Goal: Task Accomplishment & Management: Complete application form

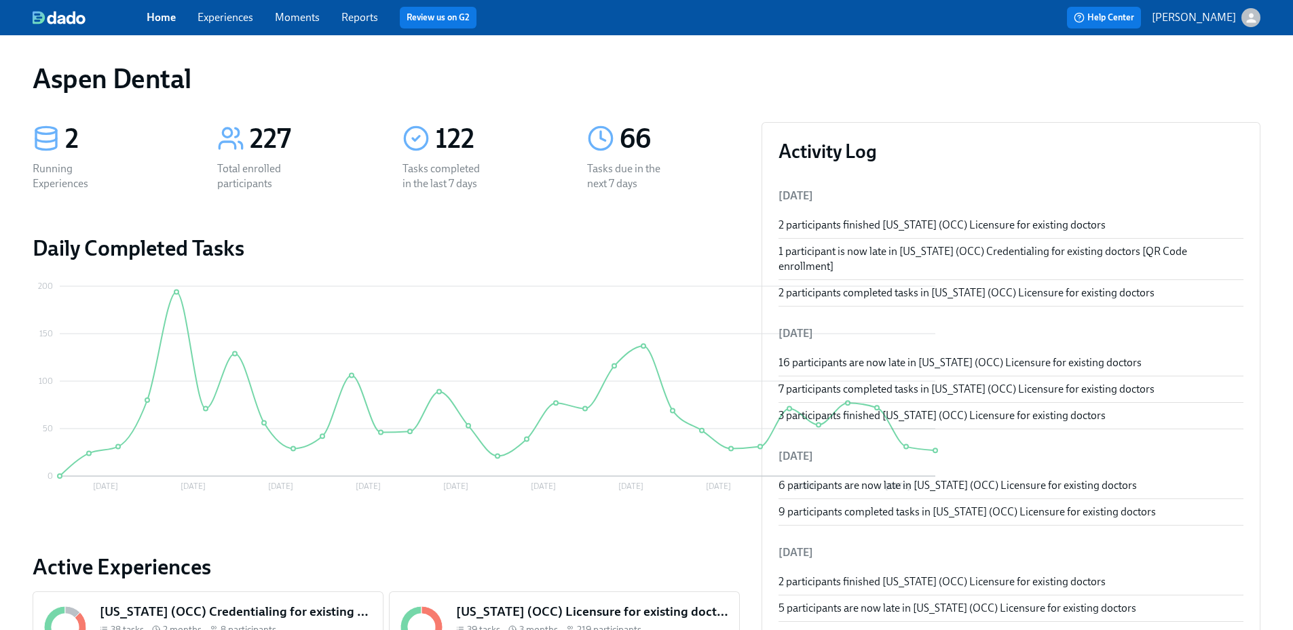
click at [352, 22] on link "Reports" at bounding box center [359, 17] width 37 height 13
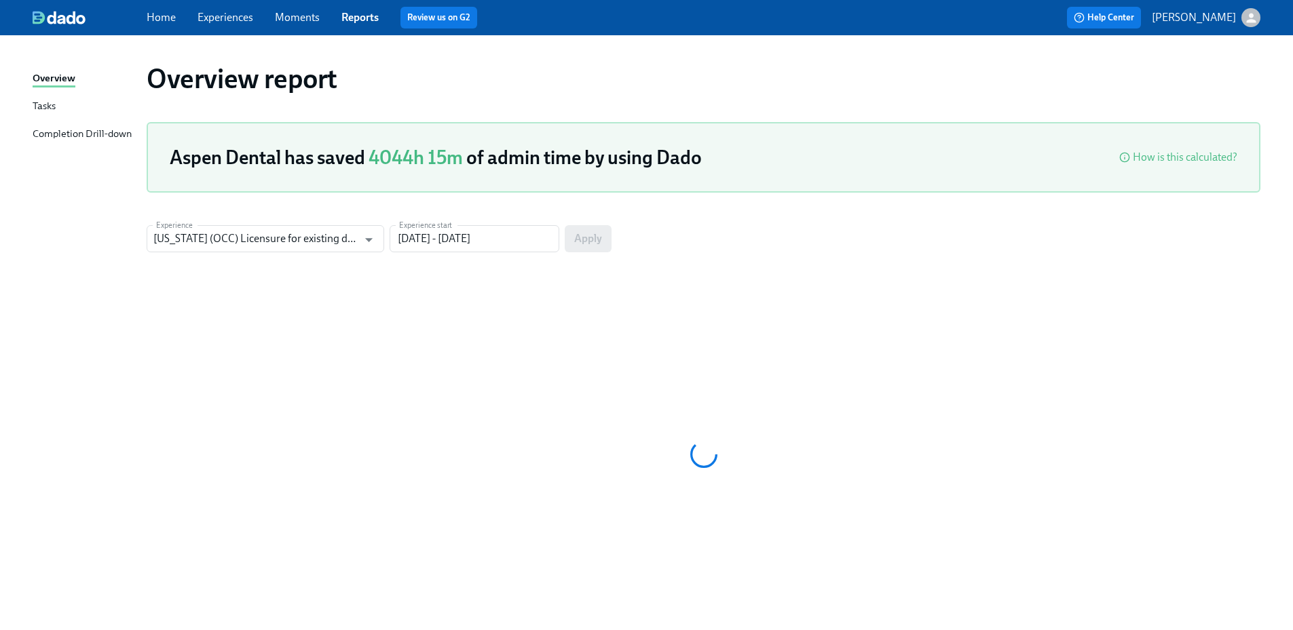
click at [82, 123] on div "Overview Tasks Completion Drill-down" at bounding box center [90, 112] width 114 height 83
click at [90, 132] on div "Completion Drill-down" at bounding box center [82, 134] width 99 height 17
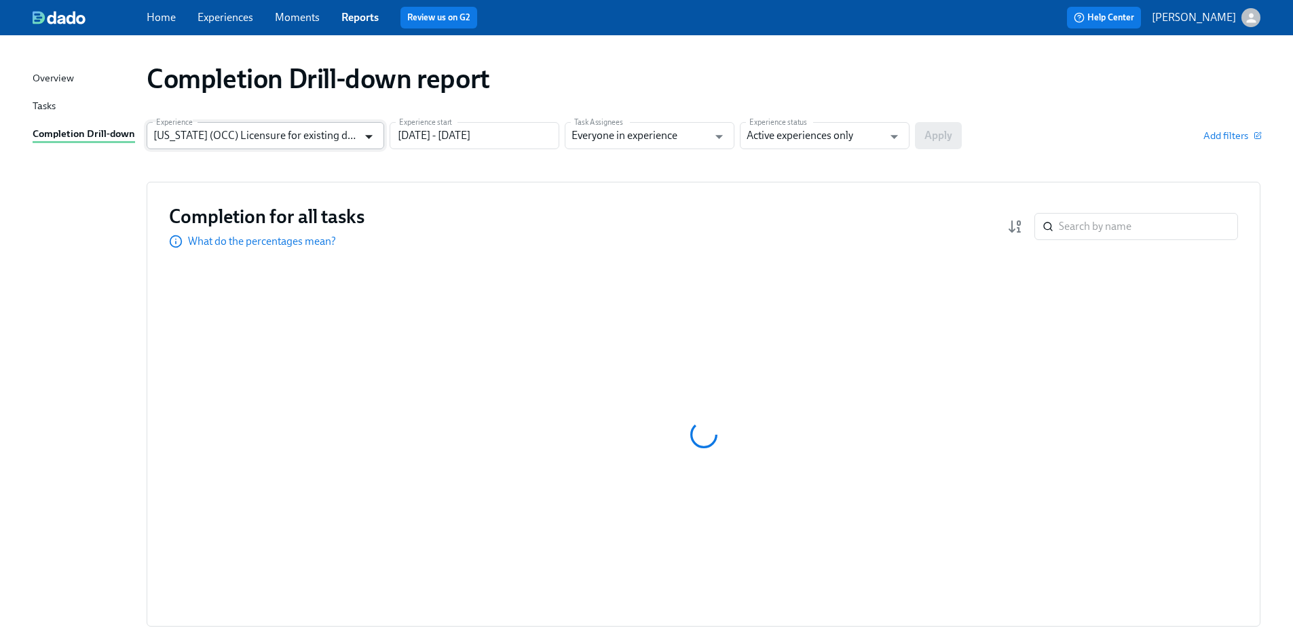
click at [362, 143] on icon "Open" at bounding box center [369, 137] width 18 height 18
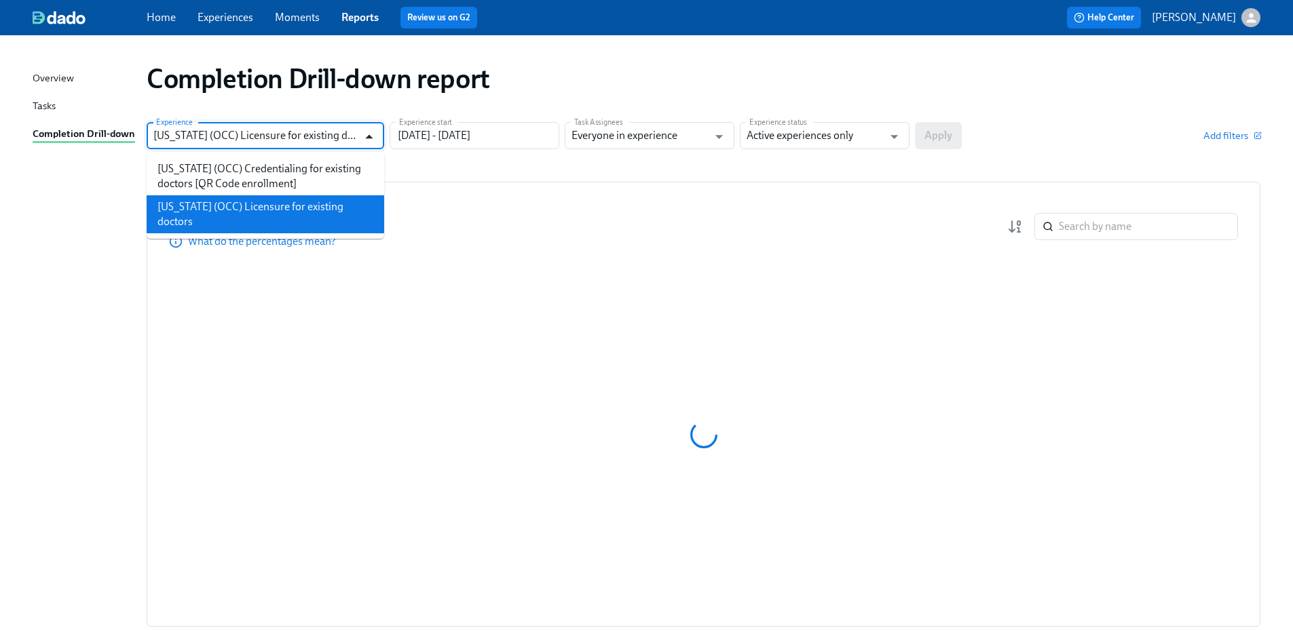
click at [362, 142] on icon "Close" at bounding box center [369, 137] width 18 height 18
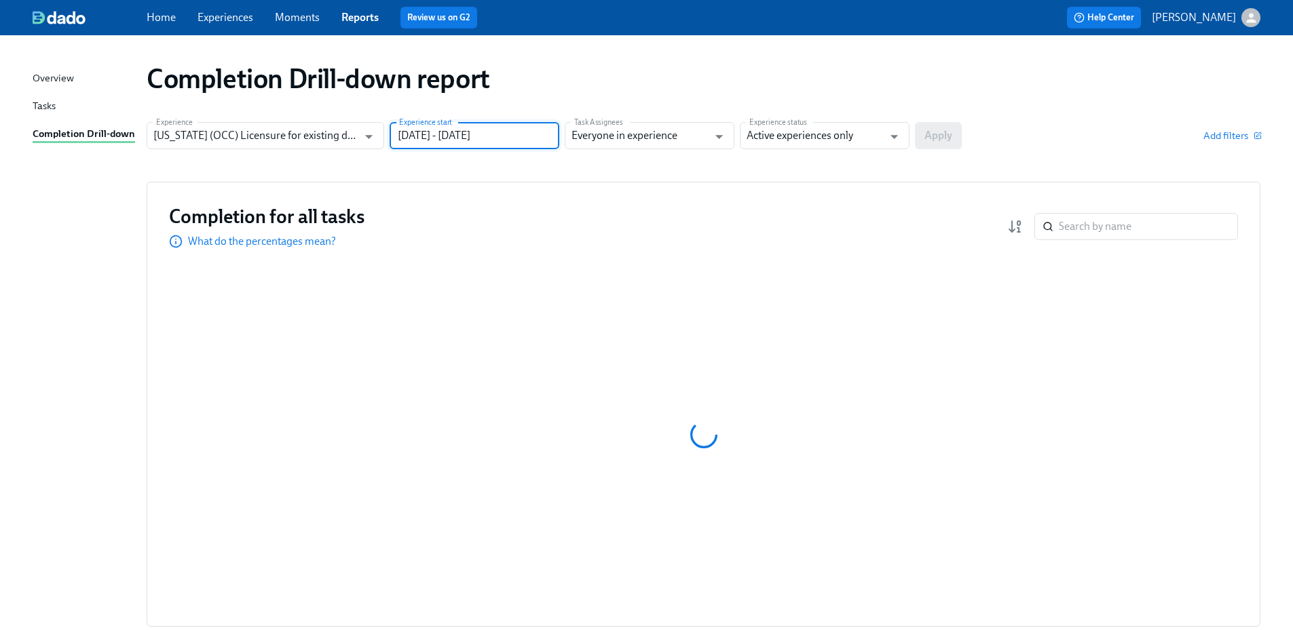
click at [436, 139] on input "[DATE] - [DATE]" at bounding box center [475, 135] width 170 height 27
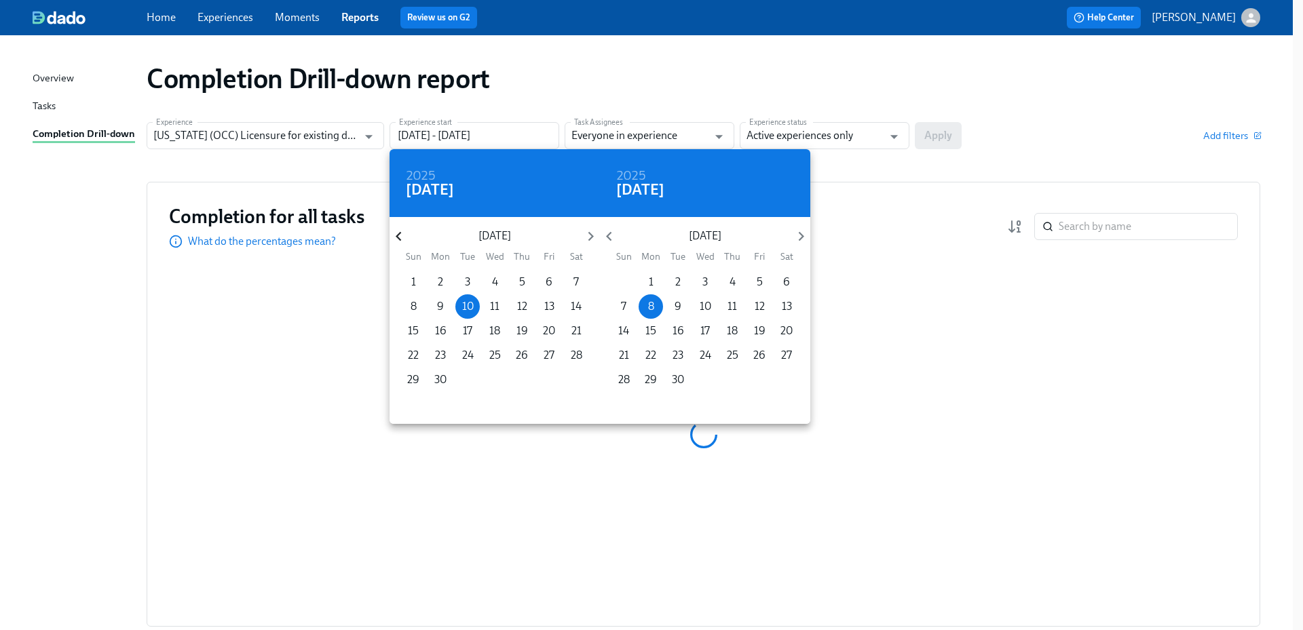
click at [404, 236] on icon "button" at bounding box center [399, 236] width 18 height 18
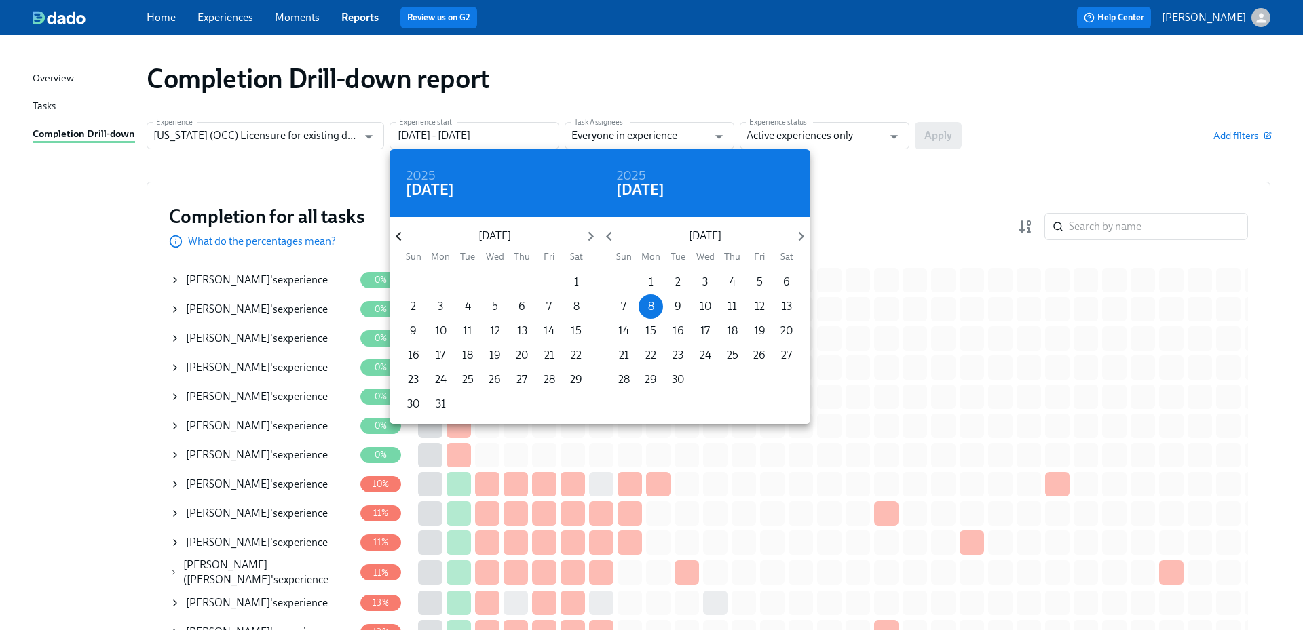
click at [404, 236] on icon "button" at bounding box center [399, 236] width 18 height 18
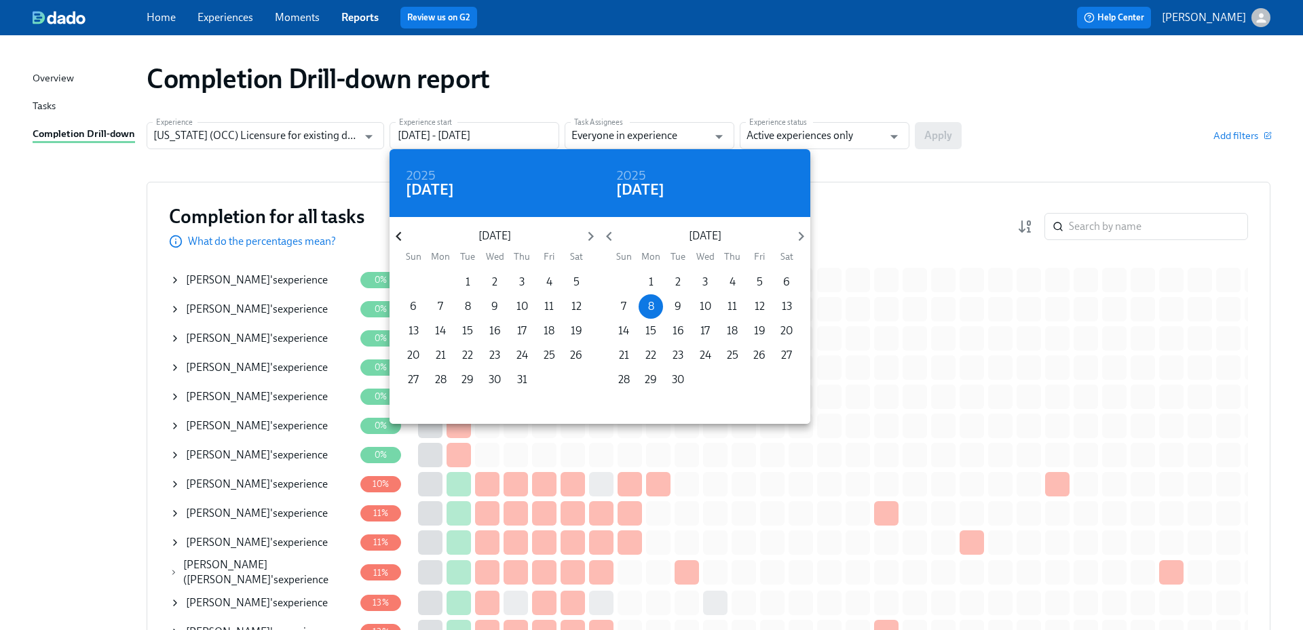
click at [404, 236] on icon "button" at bounding box center [399, 236] width 18 height 18
click at [525, 281] on span "1" at bounding box center [522, 282] width 24 height 15
type input "[DATE] - [DATE]"
click at [840, 128] on div at bounding box center [651, 315] width 1303 height 630
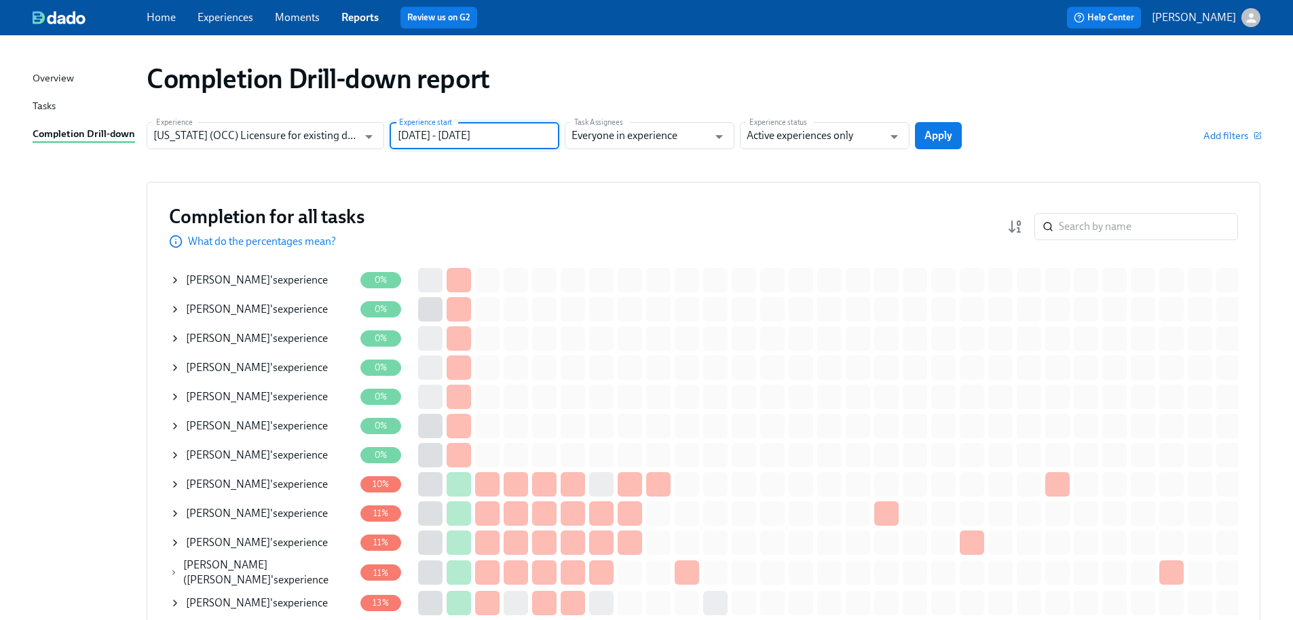
click at [841, 138] on input "Active experiences only" at bounding box center [814, 135] width 136 height 27
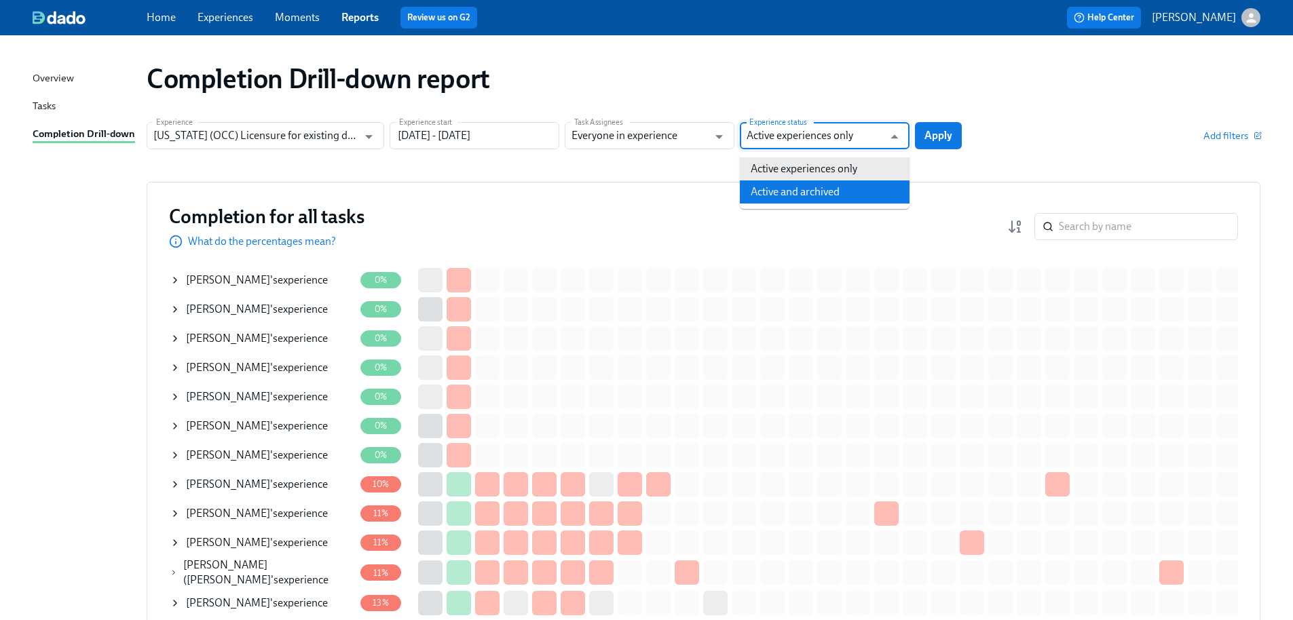
click at [835, 187] on li "Active and archived" at bounding box center [825, 192] width 170 height 23
type input "Active and archived"
click at [949, 141] on span "Apply" at bounding box center [938, 136] width 28 height 14
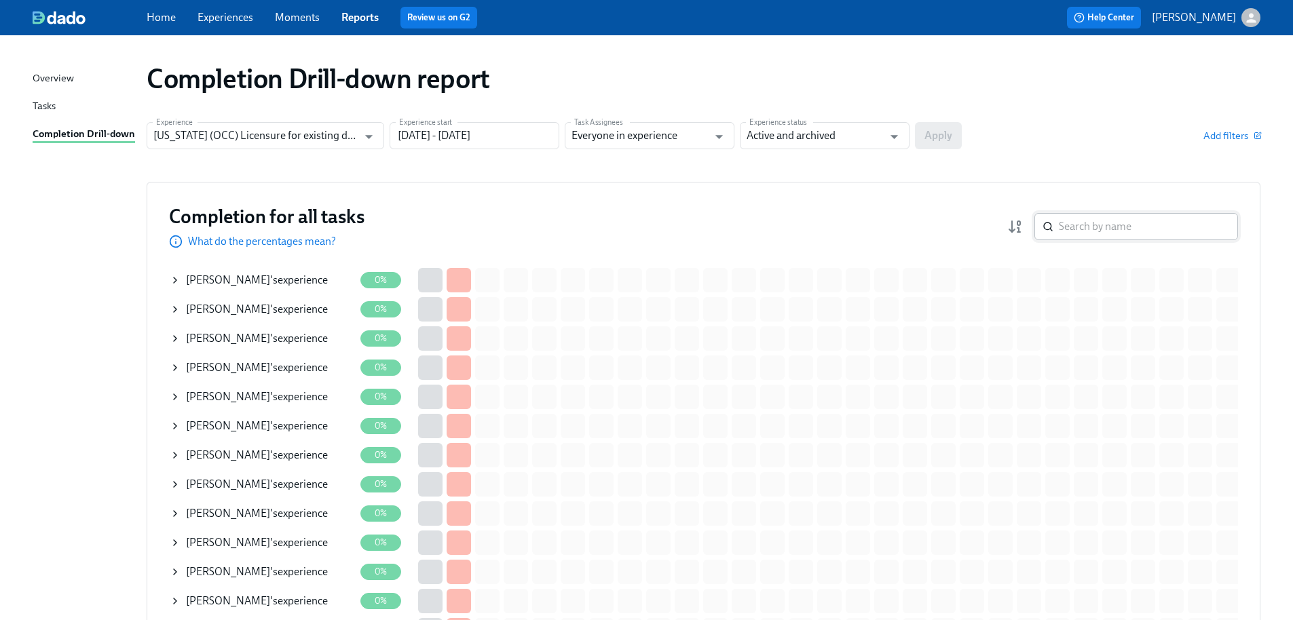
click at [1101, 229] on input "search" at bounding box center [1148, 226] width 179 height 27
click at [1128, 227] on input "search" at bounding box center [1148, 226] width 179 height 27
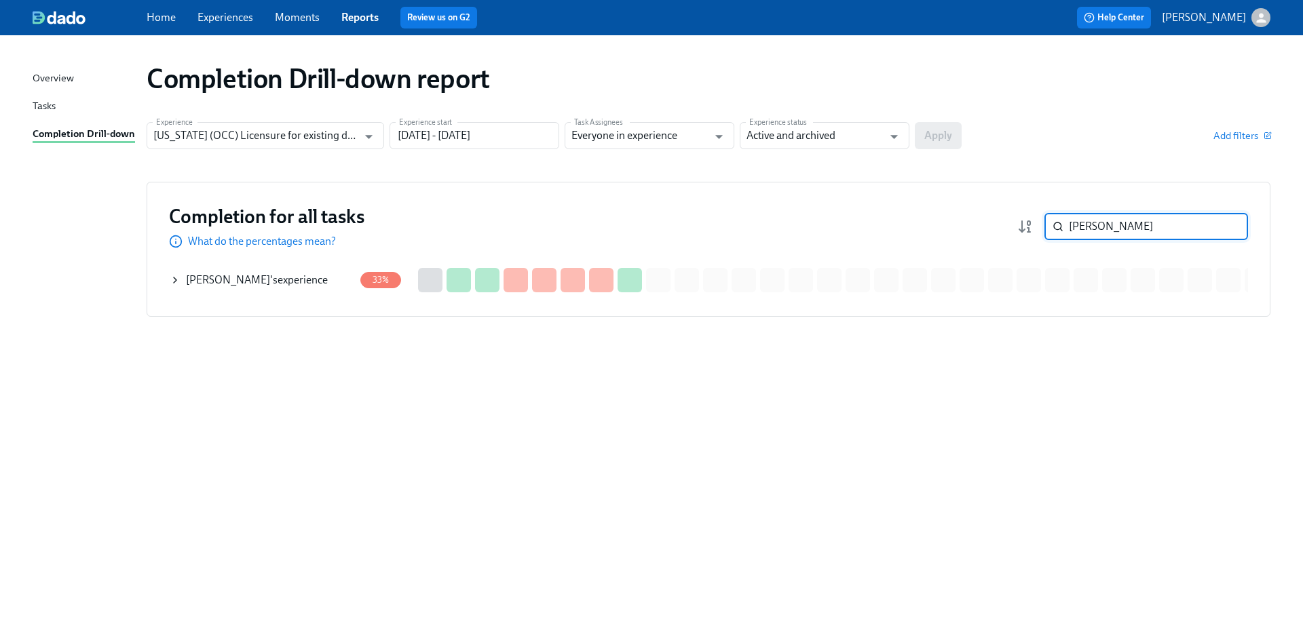
type input "[PERSON_NAME]"
click at [255, 282] on div "[PERSON_NAME] 's experience" at bounding box center [257, 280] width 142 height 15
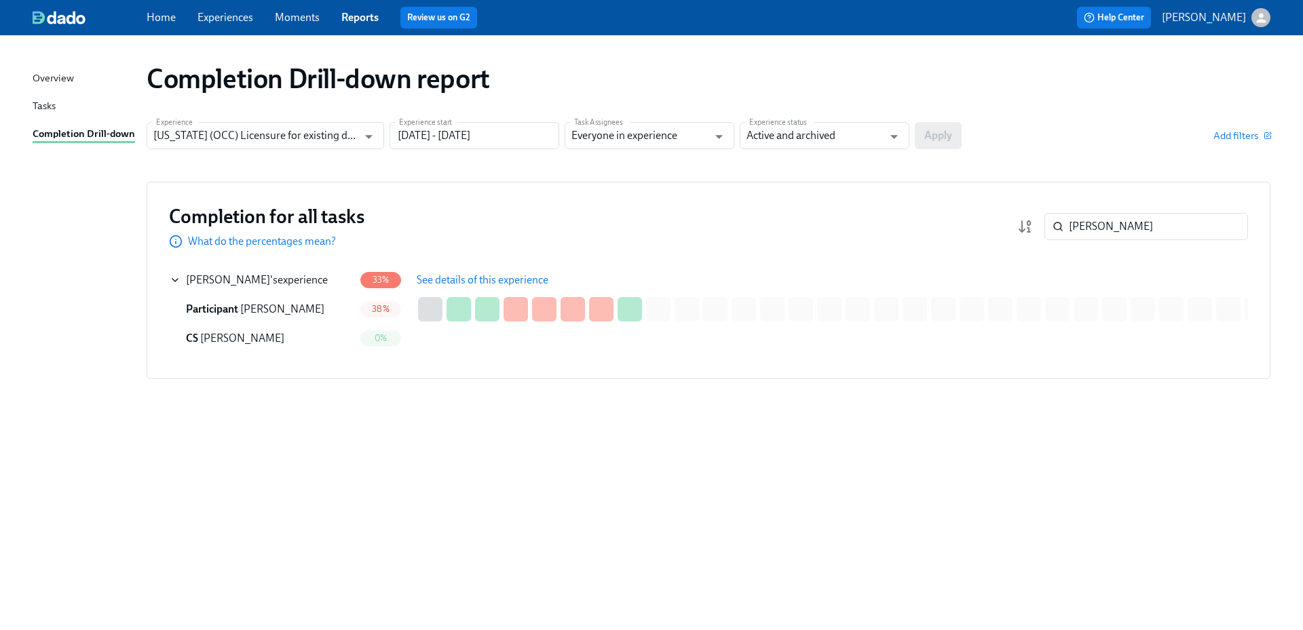
click at [539, 281] on span "See details of this experience" at bounding box center [483, 280] width 132 height 14
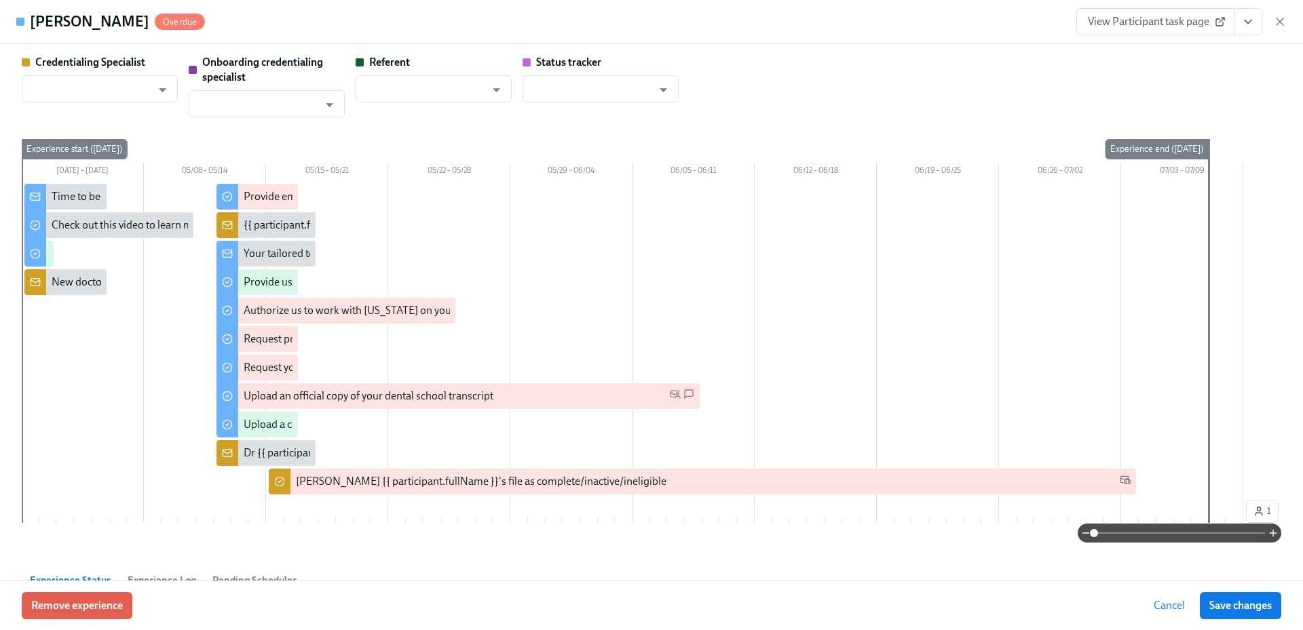
type input "[PERSON_NAME]"
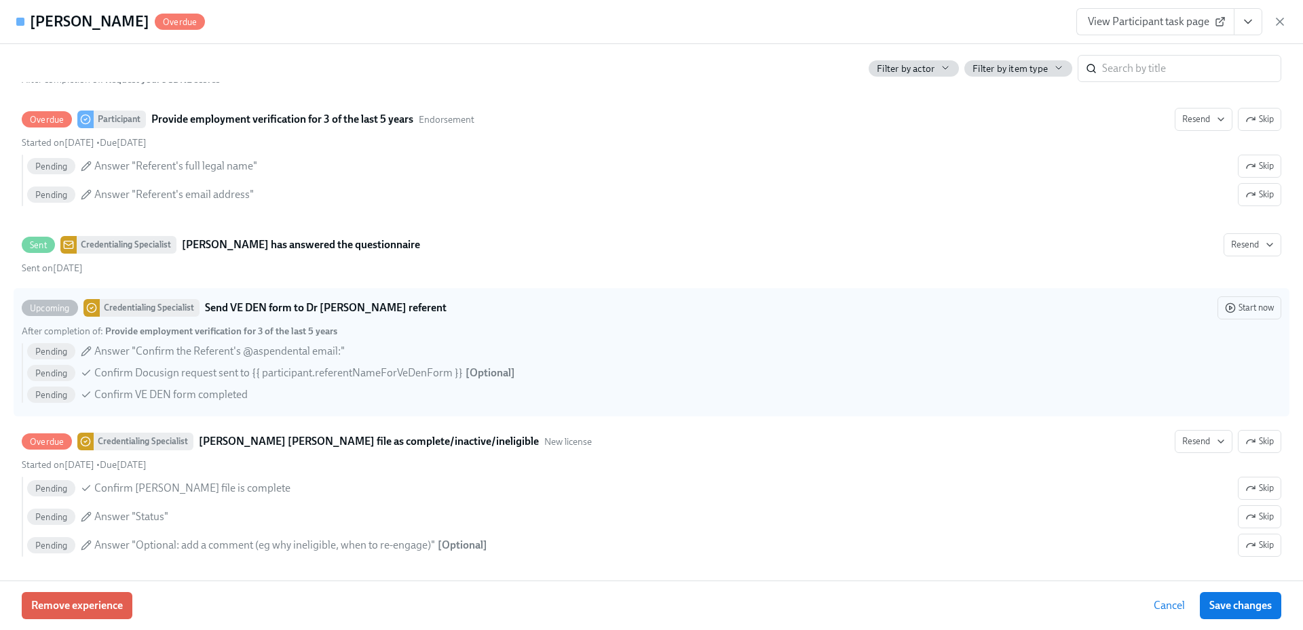
scroll to position [2826, 0]
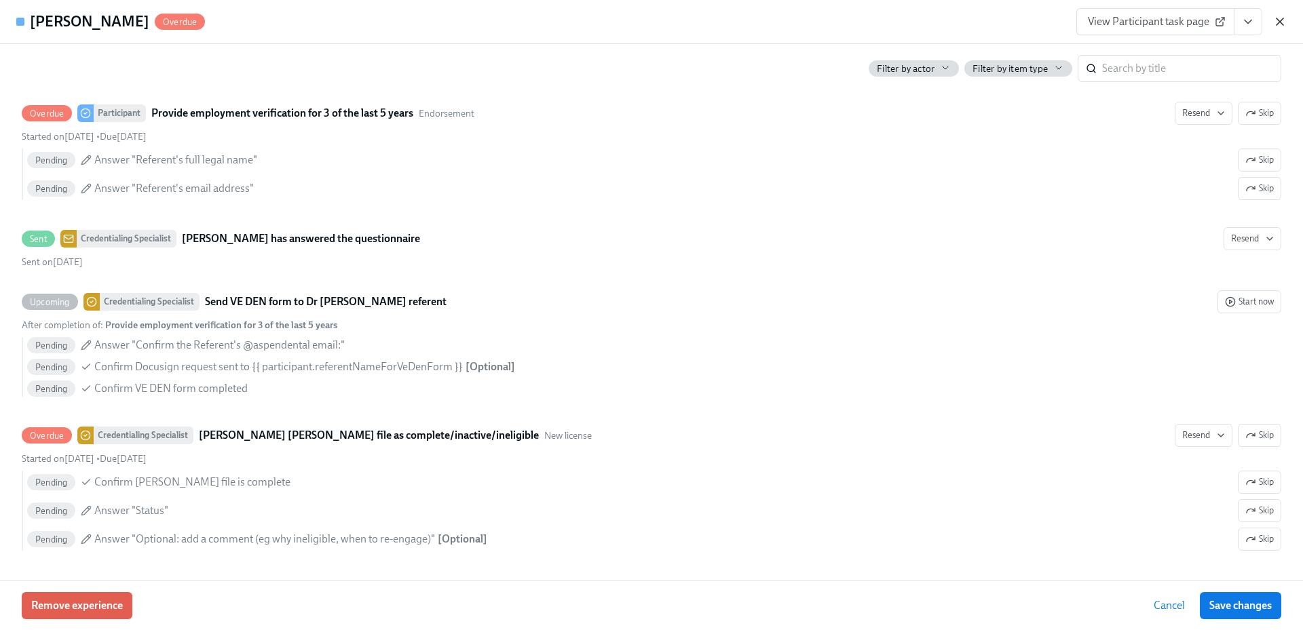
click at [1278, 16] on icon "button" at bounding box center [1280, 22] width 14 height 14
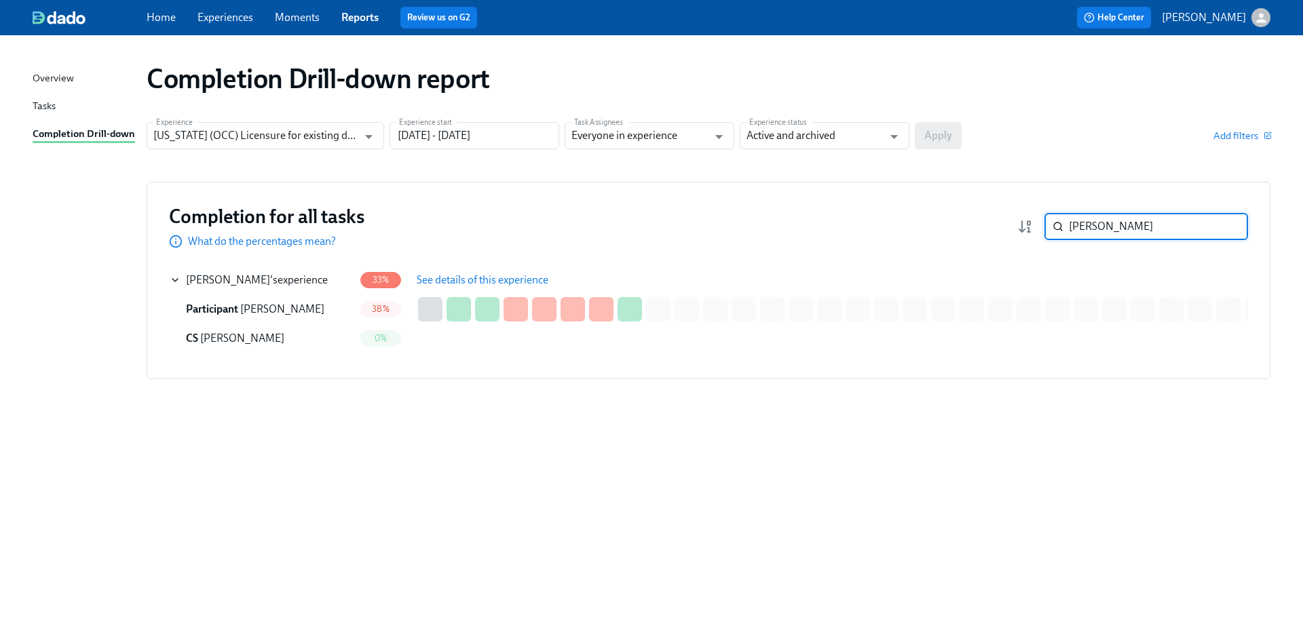
drag, startPoint x: 1059, startPoint y: 232, endPoint x: 1038, endPoint y: 232, distance: 21.0
click at [1038, 232] on div "[PERSON_NAME] ​" at bounding box center [1132, 226] width 231 height 27
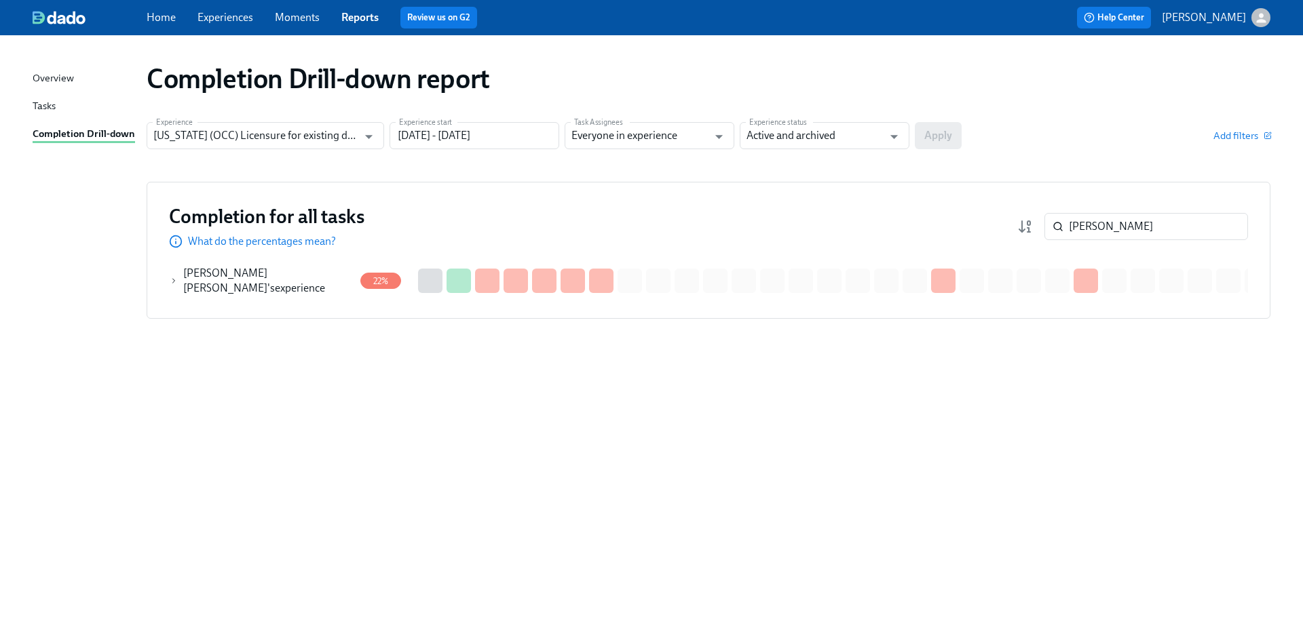
click at [290, 279] on div "[PERSON_NAME] [PERSON_NAME] 's experience" at bounding box center [268, 281] width 171 height 30
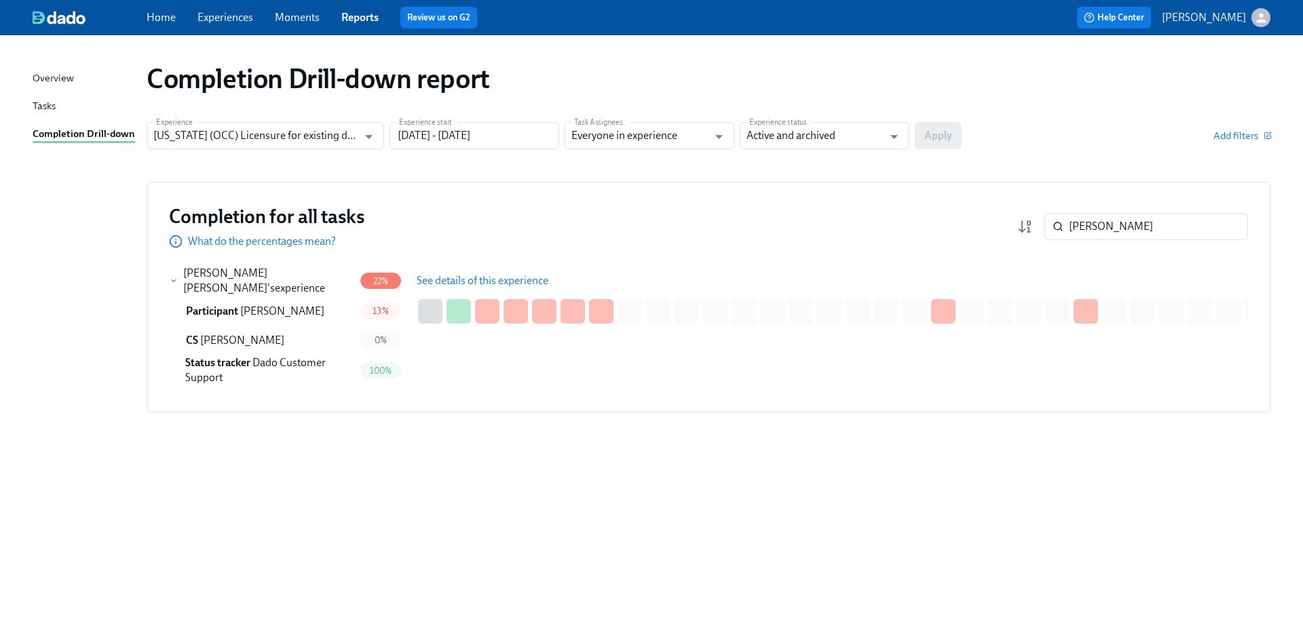
click at [516, 285] on span "See details of this experience" at bounding box center [483, 281] width 132 height 14
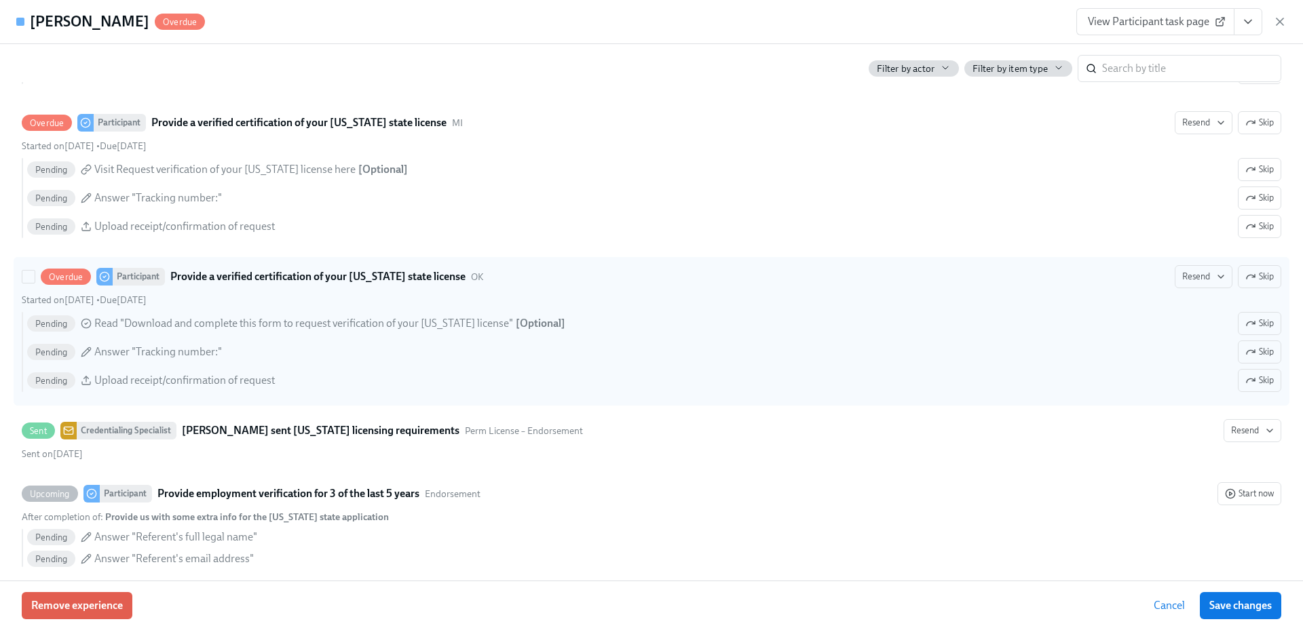
scroll to position [2664, 0]
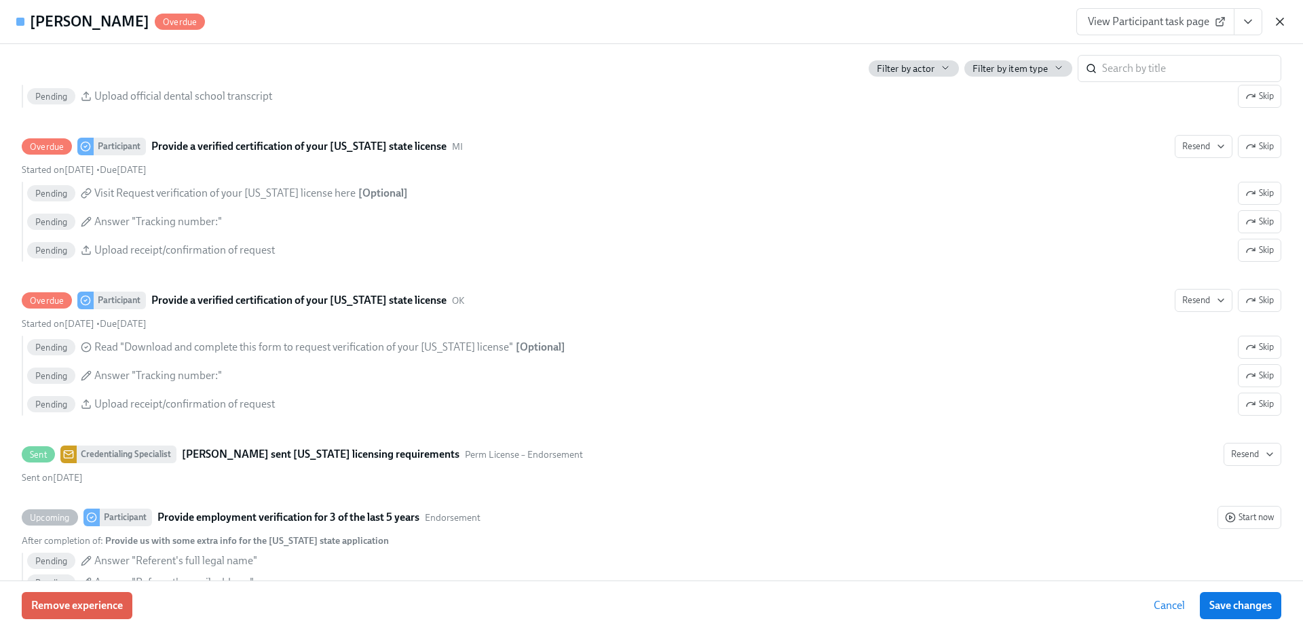
click at [1274, 22] on icon "button" at bounding box center [1280, 22] width 14 height 14
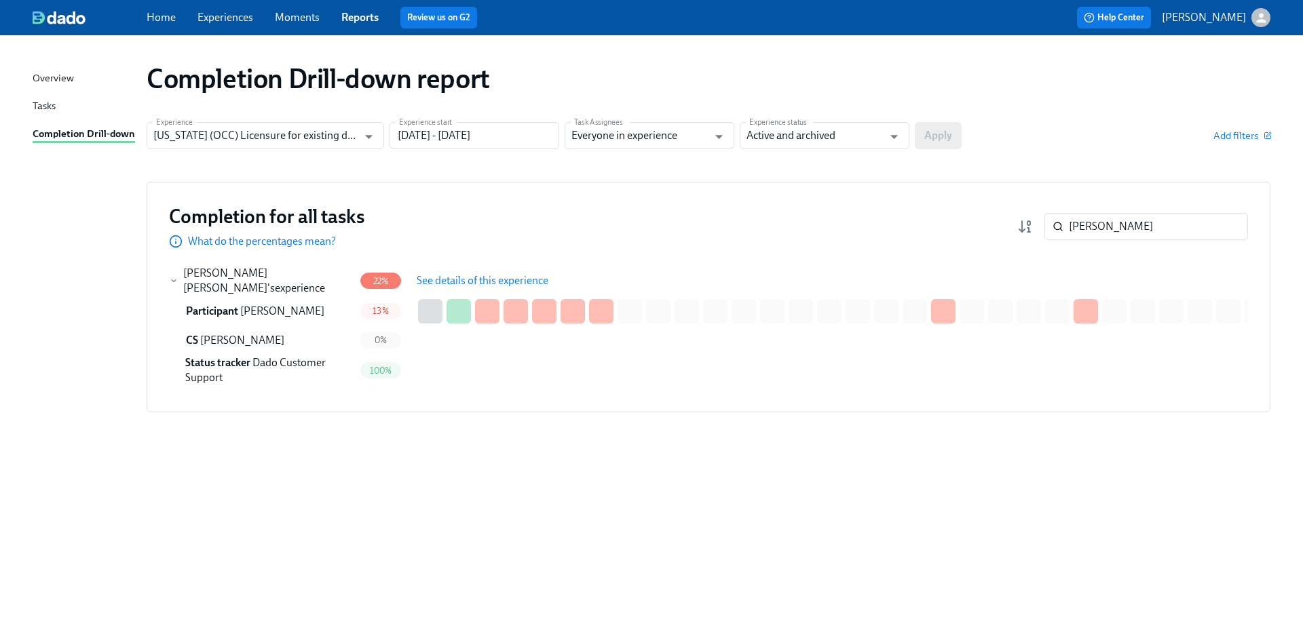
drag, startPoint x: 1068, startPoint y: 231, endPoint x: 1038, endPoint y: 234, distance: 30.0
click at [1038, 234] on div "[PERSON_NAME] ​" at bounding box center [1132, 226] width 231 height 27
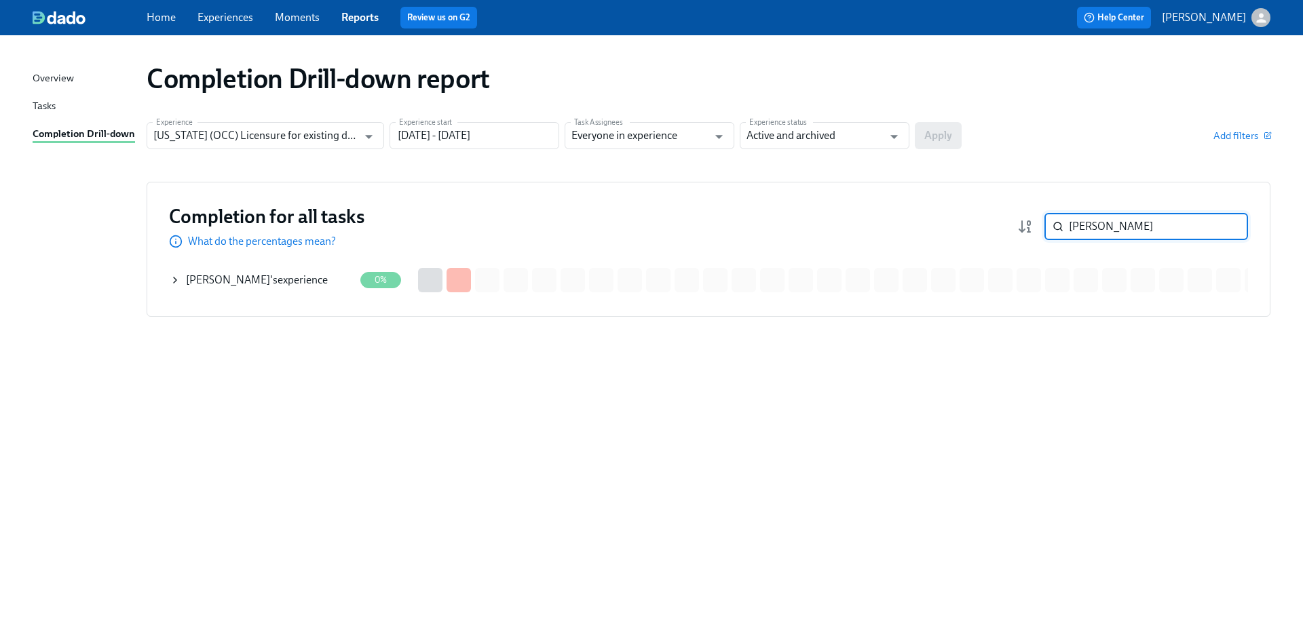
click at [297, 290] on div "[PERSON_NAME] 's experience" at bounding box center [262, 280] width 185 height 27
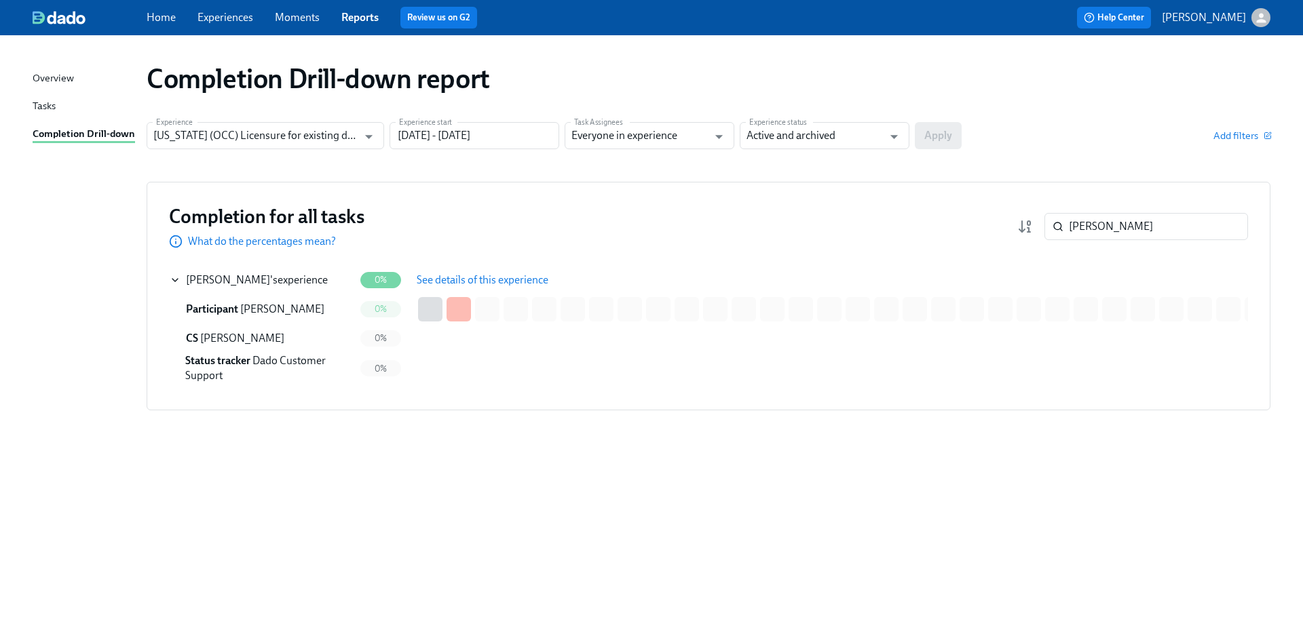
click at [412, 283] on button "See details of this experience" at bounding box center [482, 280] width 151 height 27
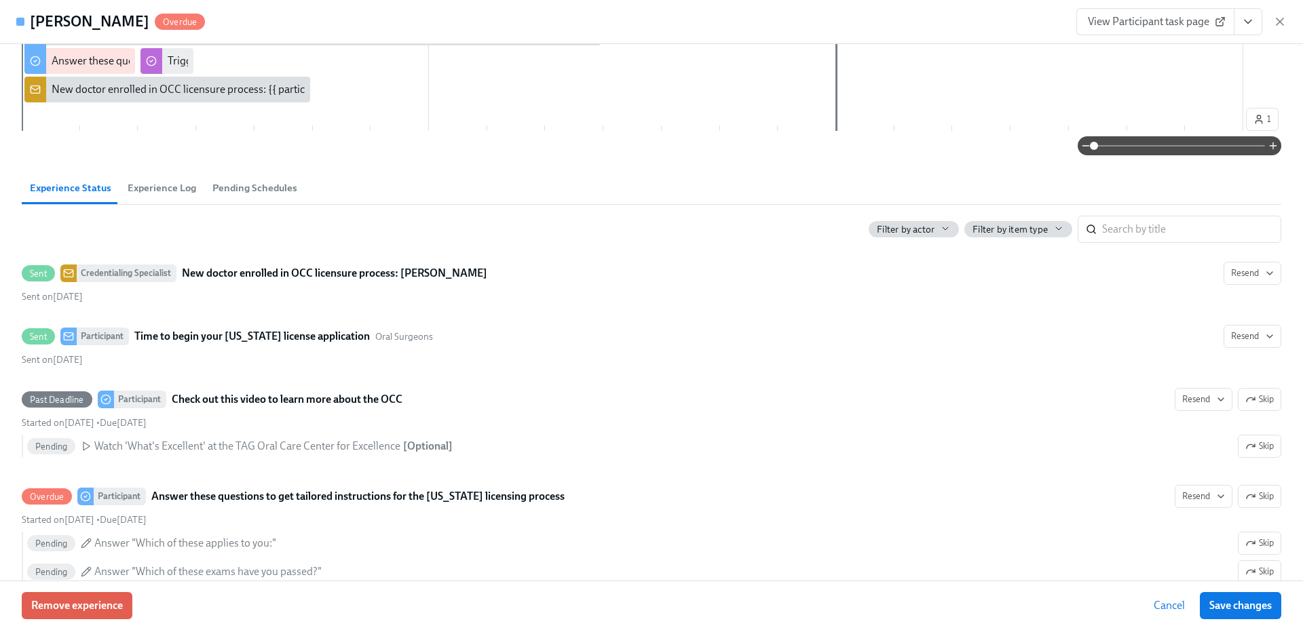
scroll to position [339, 0]
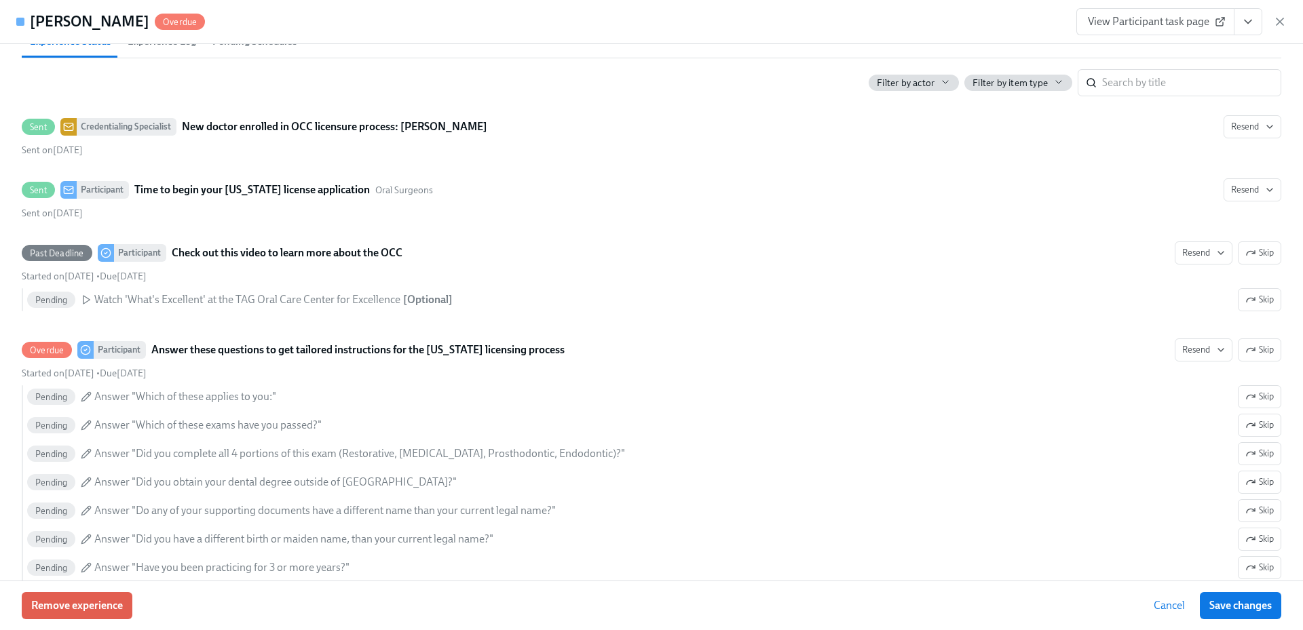
click at [1272, 24] on div "View Participant task page" at bounding box center [1181, 21] width 210 height 27
drag, startPoint x: 1276, startPoint y: 20, endPoint x: 1266, endPoint y: 40, distance: 21.9
click at [1276, 20] on icon "button" at bounding box center [1280, 22] width 14 height 14
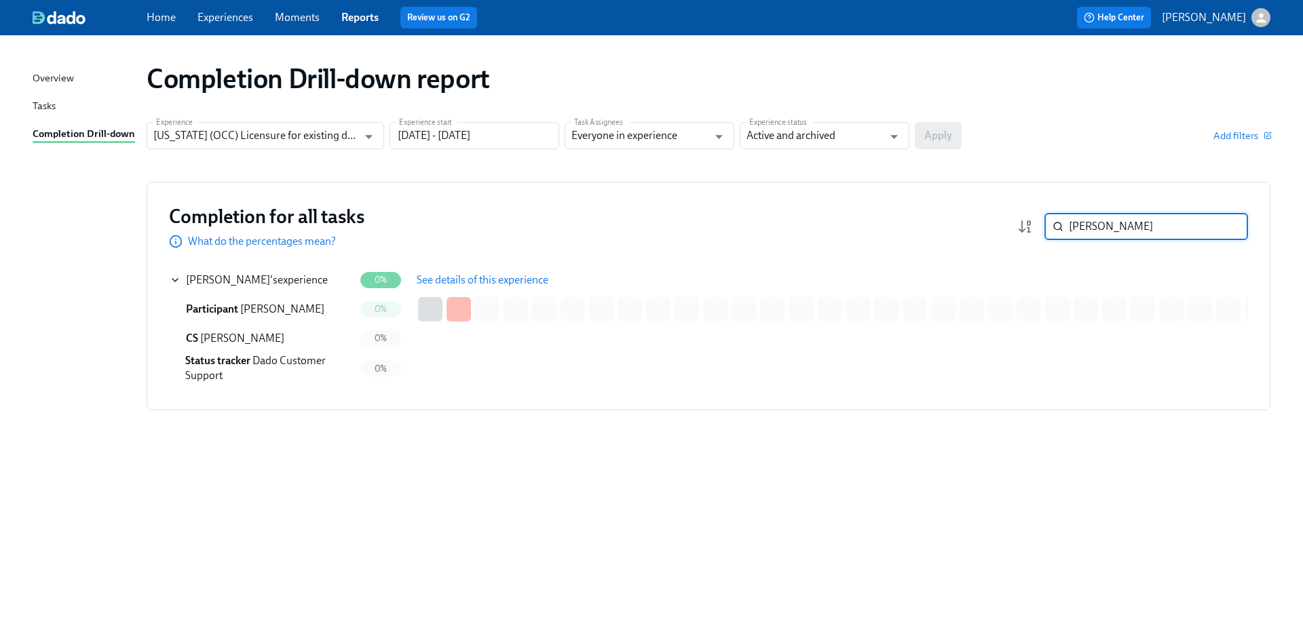
drag, startPoint x: 1120, startPoint y: 227, endPoint x: 1035, endPoint y: 234, distance: 85.2
click at [1037, 234] on div "[PERSON_NAME] ​" at bounding box center [1132, 226] width 231 height 27
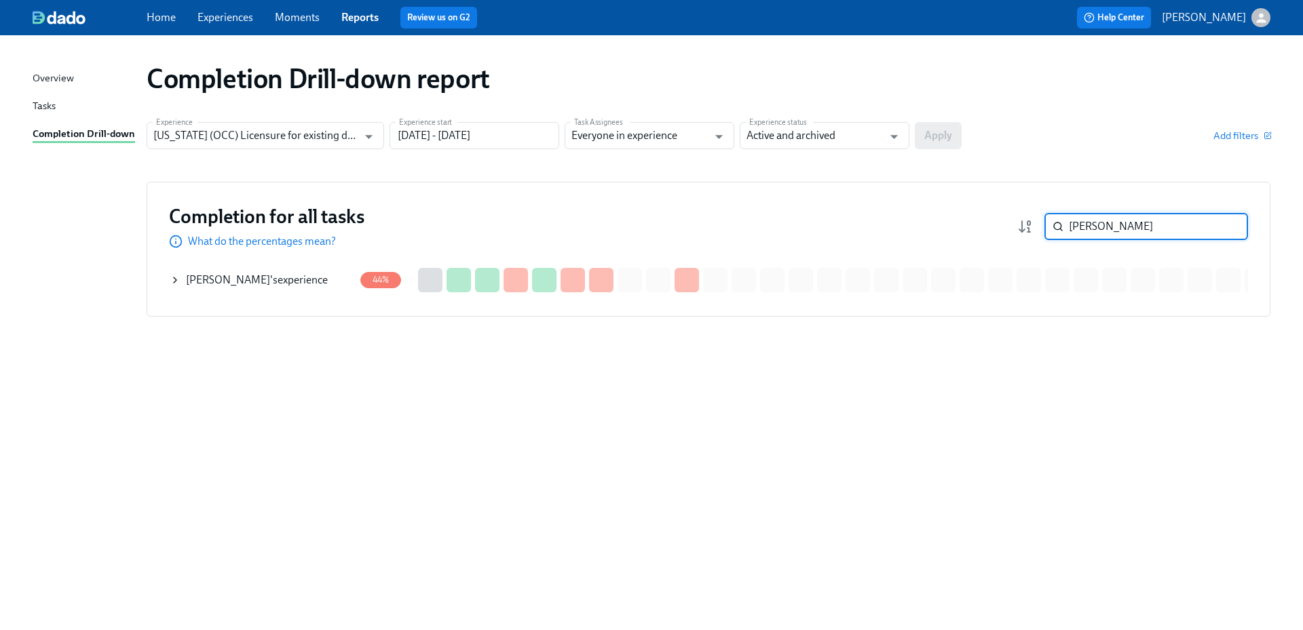
click at [264, 282] on div "[PERSON_NAME] 's experience" at bounding box center [257, 280] width 142 height 15
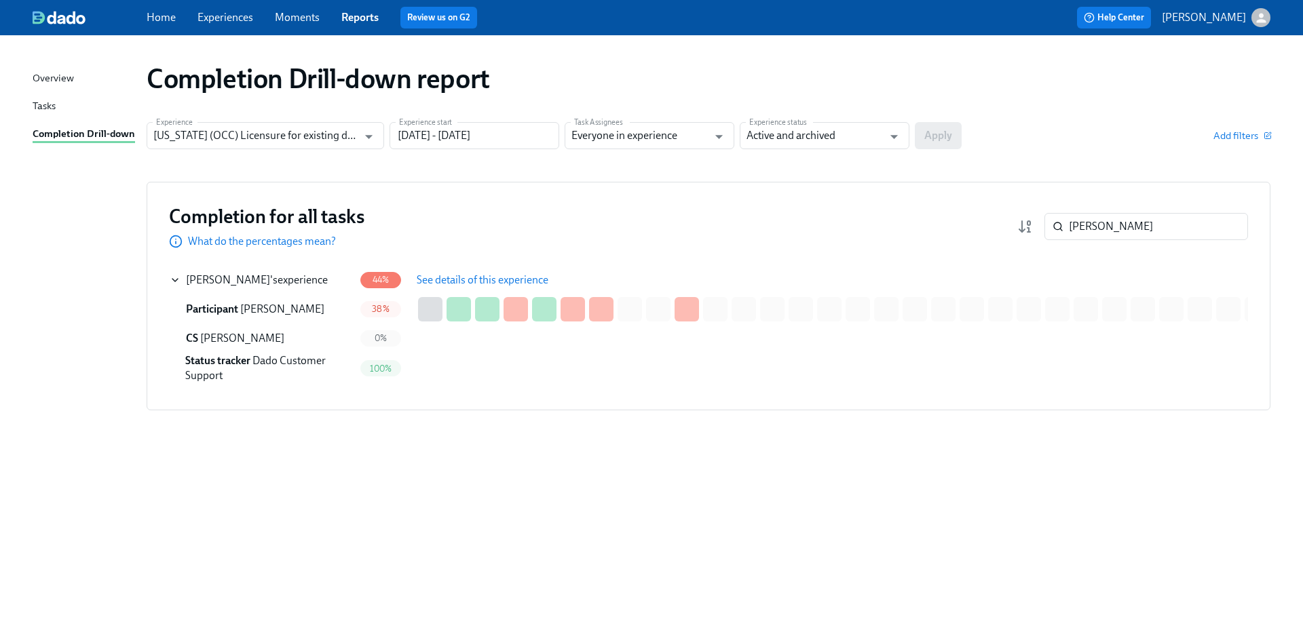
click at [422, 275] on span "See details of this experience" at bounding box center [483, 280] width 132 height 14
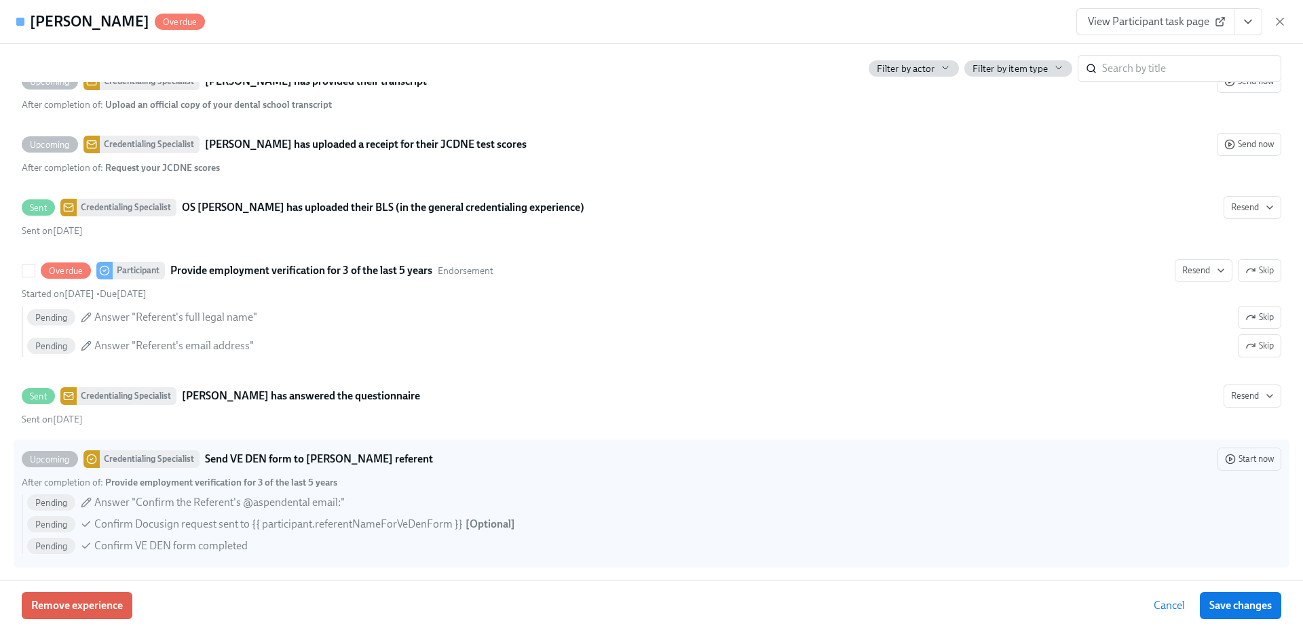
scroll to position [2895, 0]
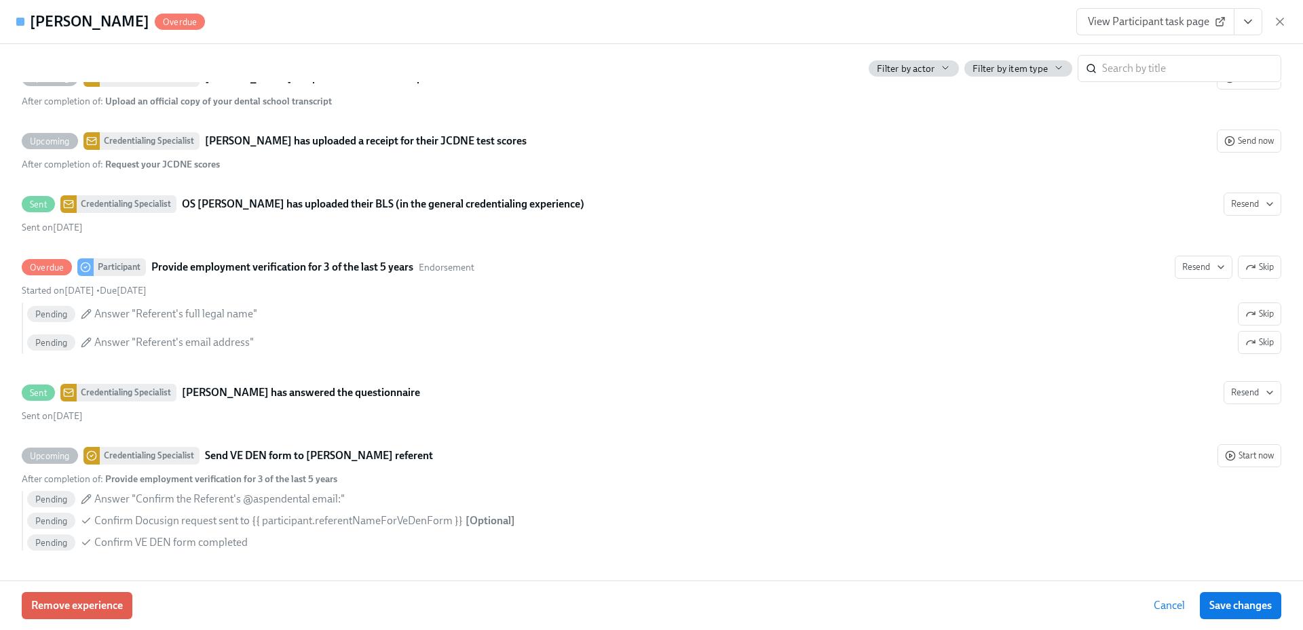
click at [1283, 19] on icon "button" at bounding box center [1279, 21] width 7 height 7
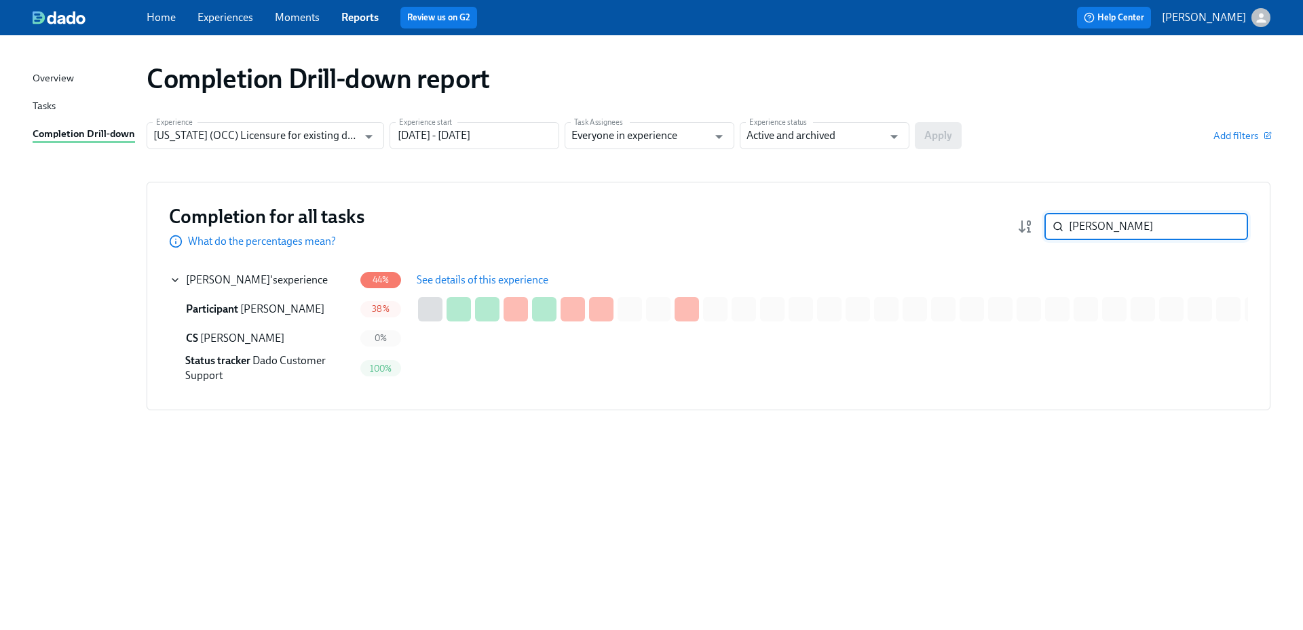
drag, startPoint x: 1120, startPoint y: 229, endPoint x: 1034, endPoint y: 235, distance: 86.4
click at [1034, 235] on div "[PERSON_NAME] sta ​" at bounding box center [1132, 226] width 231 height 27
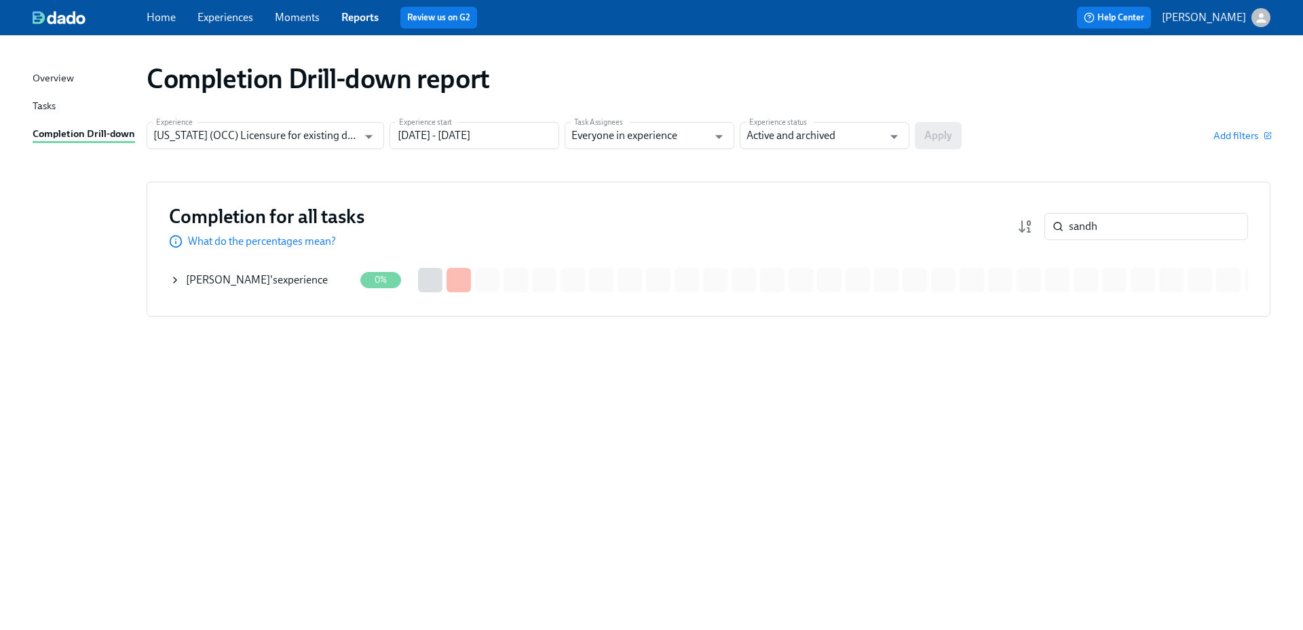
click at [289, 284] on div "[PERSON_NAME] 's experience" at bounding box center [257, 280] width 142 height 15
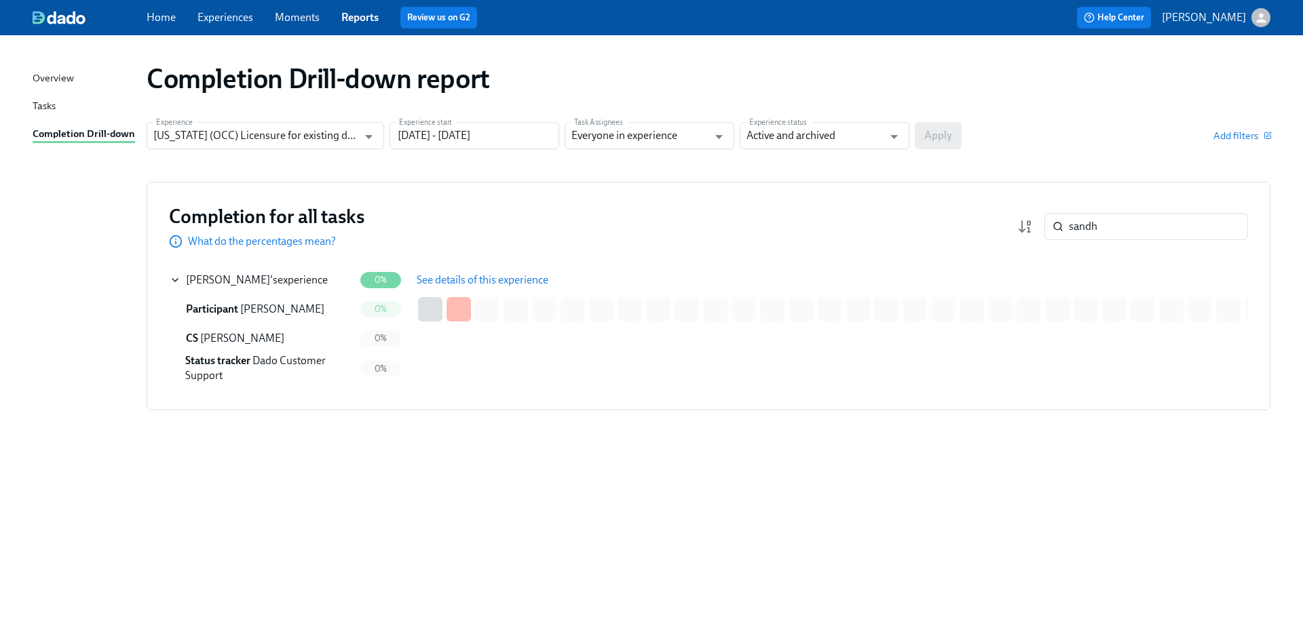
click at [448, 282] on span "See details of this experience" at bounding box center [483, 280] width 132 height 14
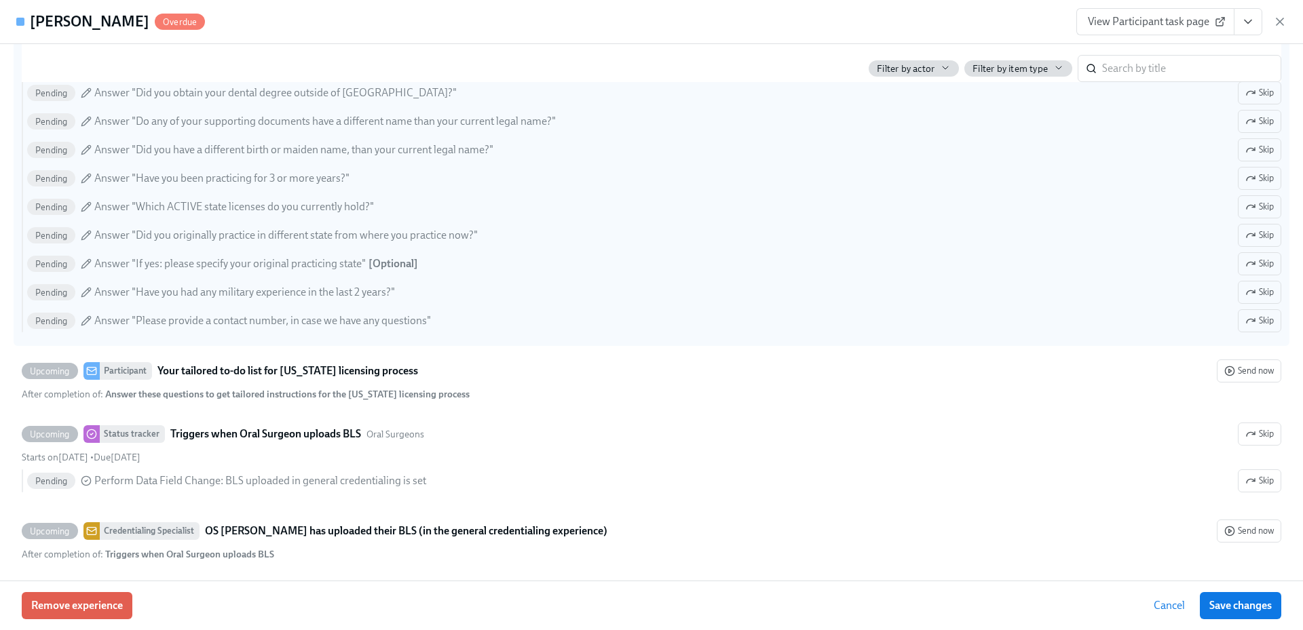
scroll to position [734, 0]
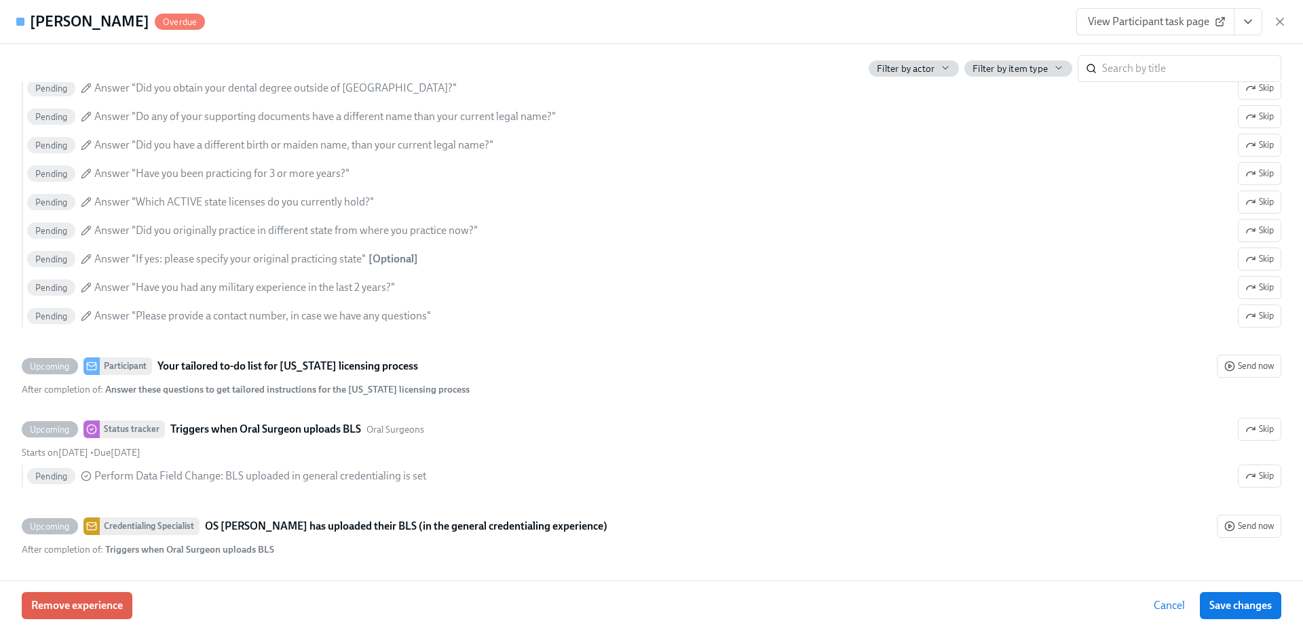
click at [468, 594] on div "Remove experience Cancel Save changes" at bounding box center [651, 606] width 1303 height 50
click at [1282, 23] on icon "button" at bounding box center [1279, 21] width 7 height 7
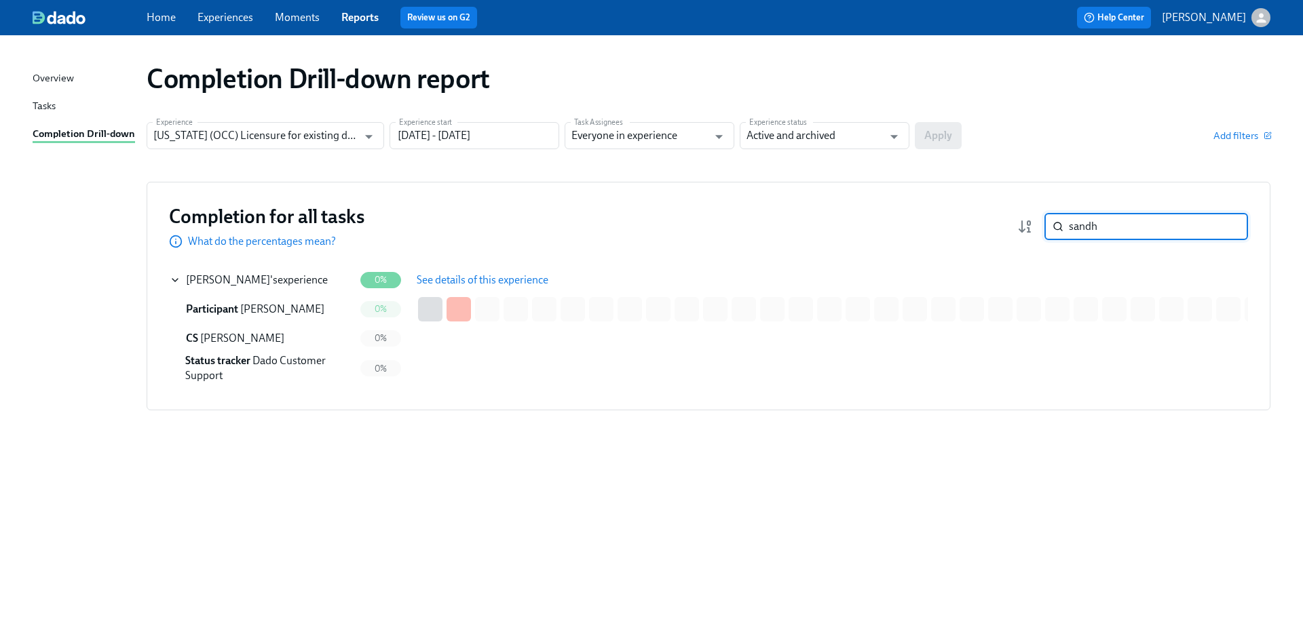
drag, startPoint x: 1166, startPoint y: 229, endPoint x: 1038, endPoint y: 223, distance: 128.4
click at [1038, 223] on div "sandh ​" at bounding box center [1132, 226] width 231 height 27
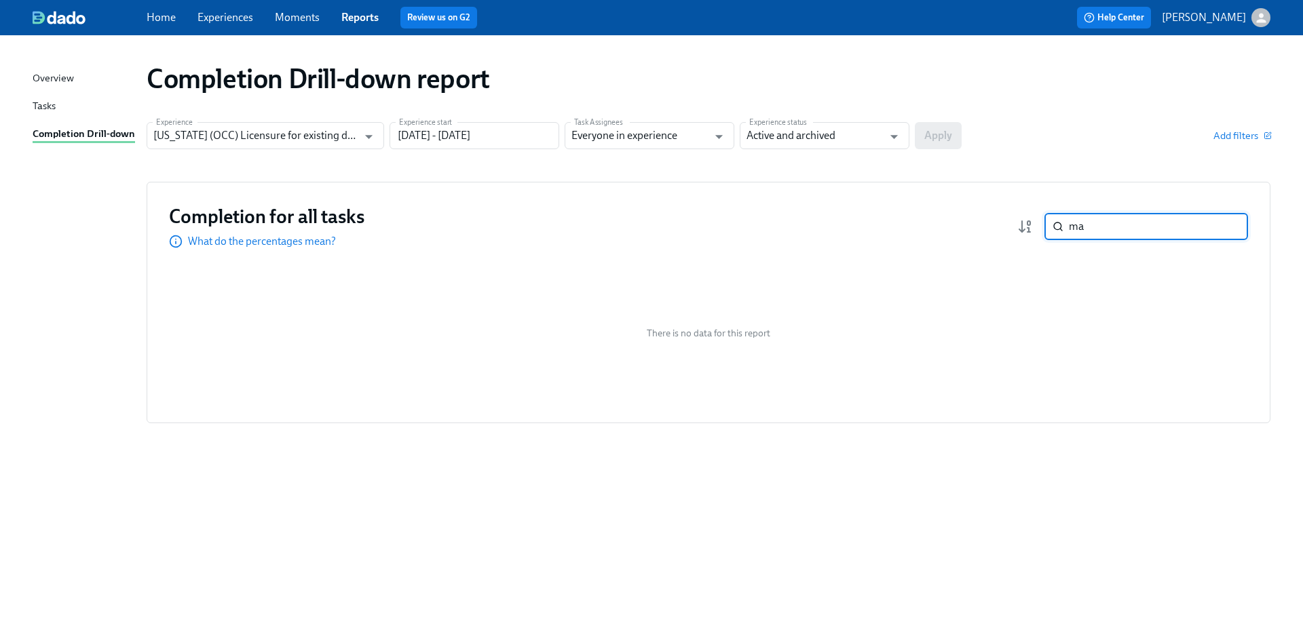
type input "m"
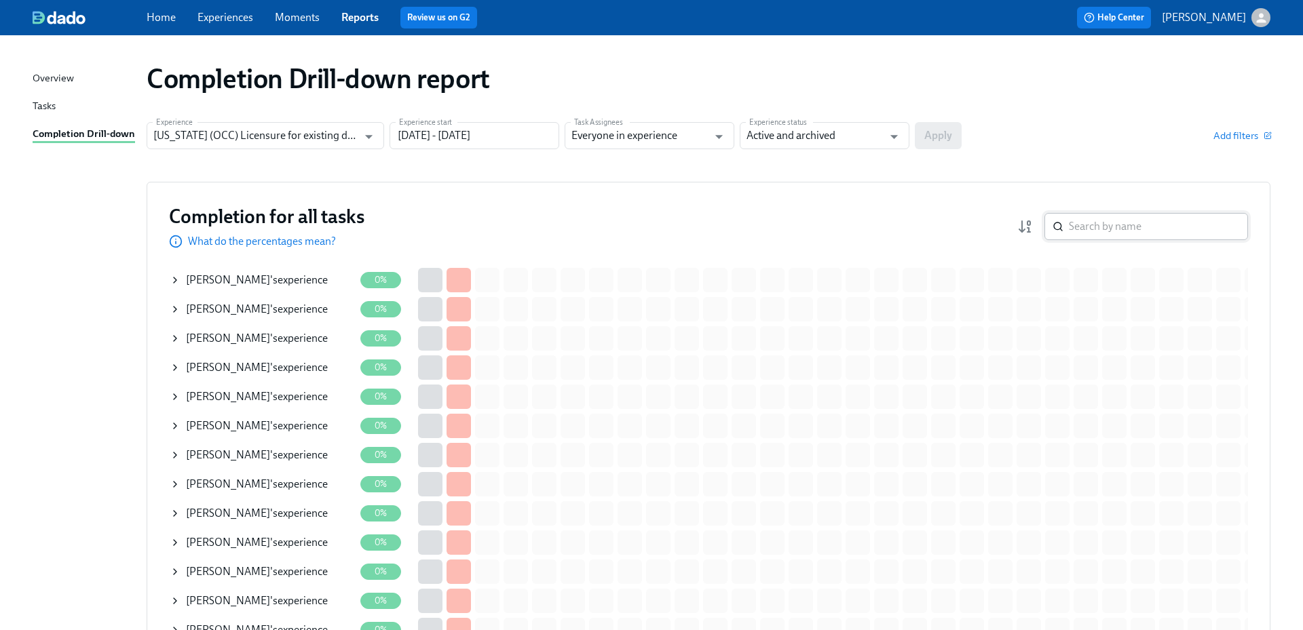
click at [1153, 232] on input "search" at bounding box center [1158, 226] width 179 height 27
click at [1139, 231] on input "search" at bounding box center [1158, 226] width 179 height 27
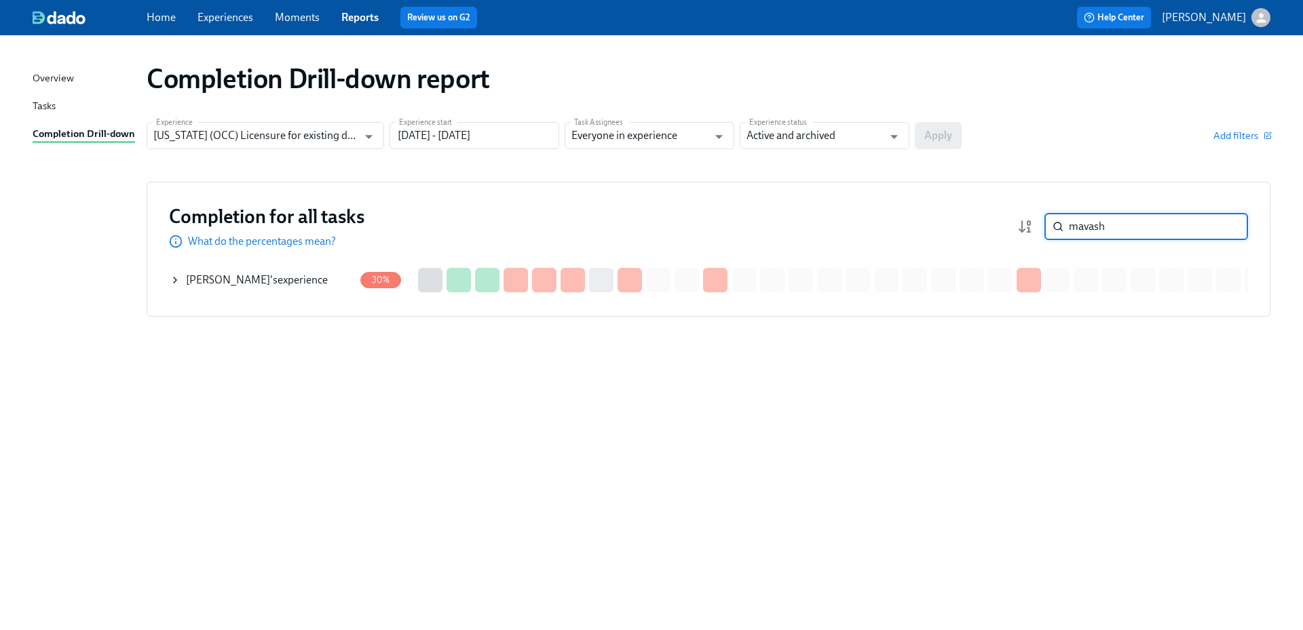
type input "mavash"
click at [300, 275] on div "[PERSON_NAME] 's experience" at bounding box center [257, 280] width 142 height 15
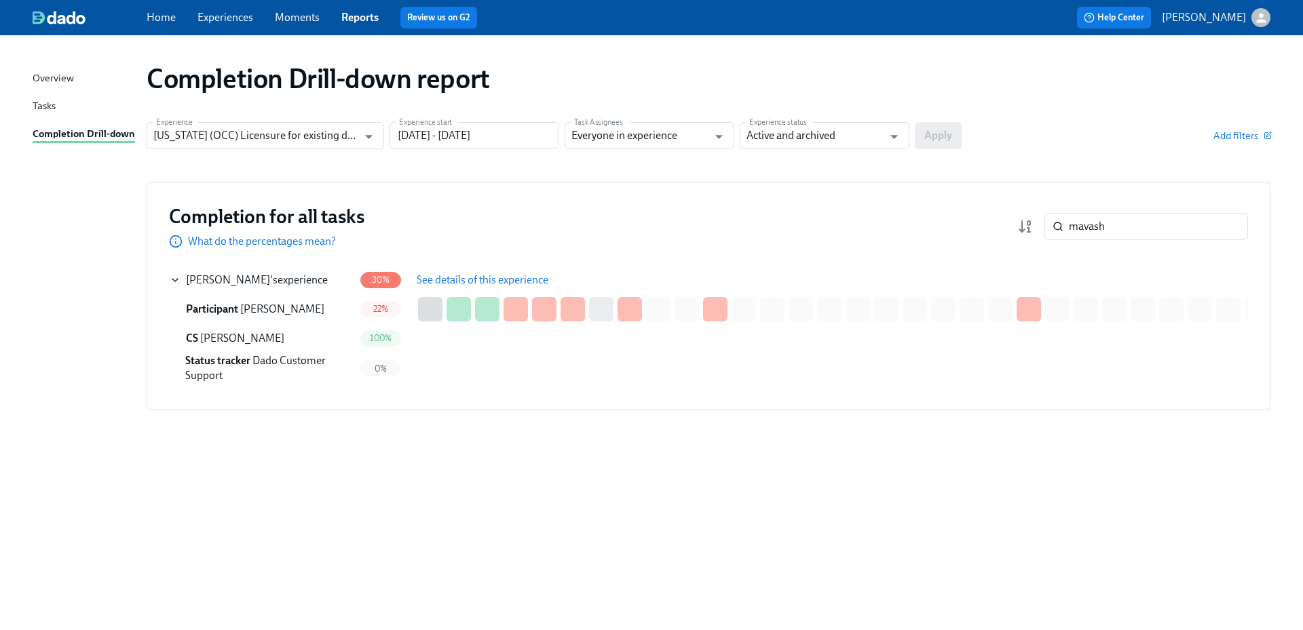
click at [479, 286] on span "See details of this experience" at bounding box center [483, 280] width 132 height 14
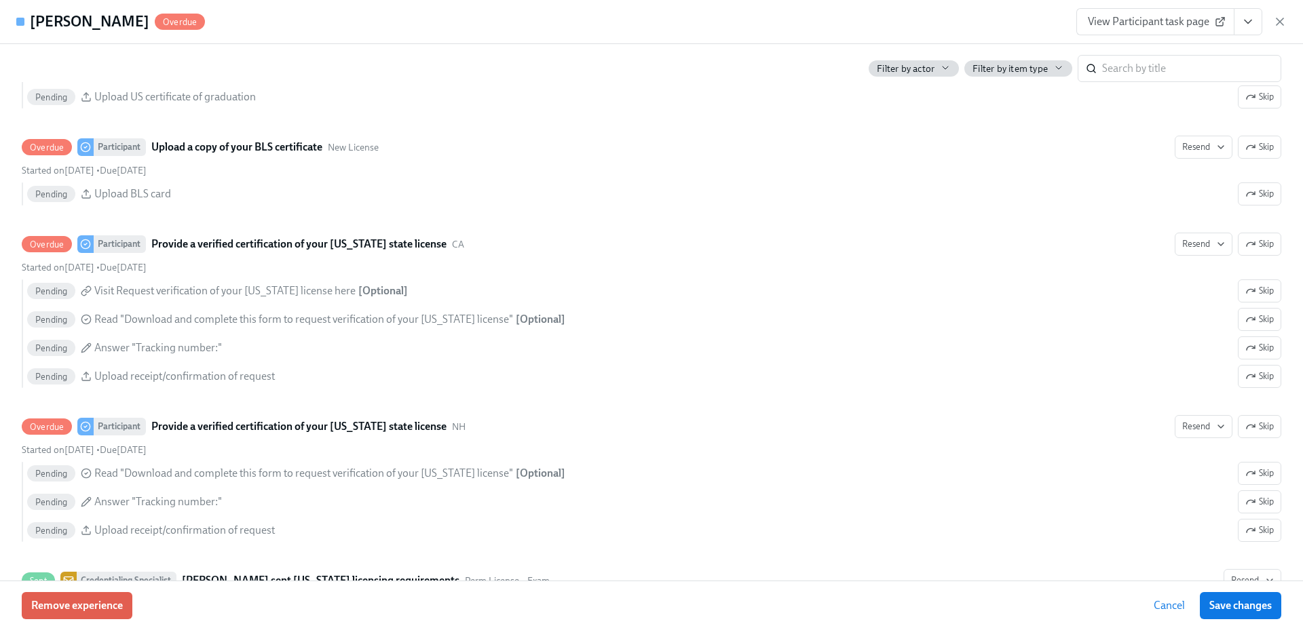
scroll to position [3214, 0]
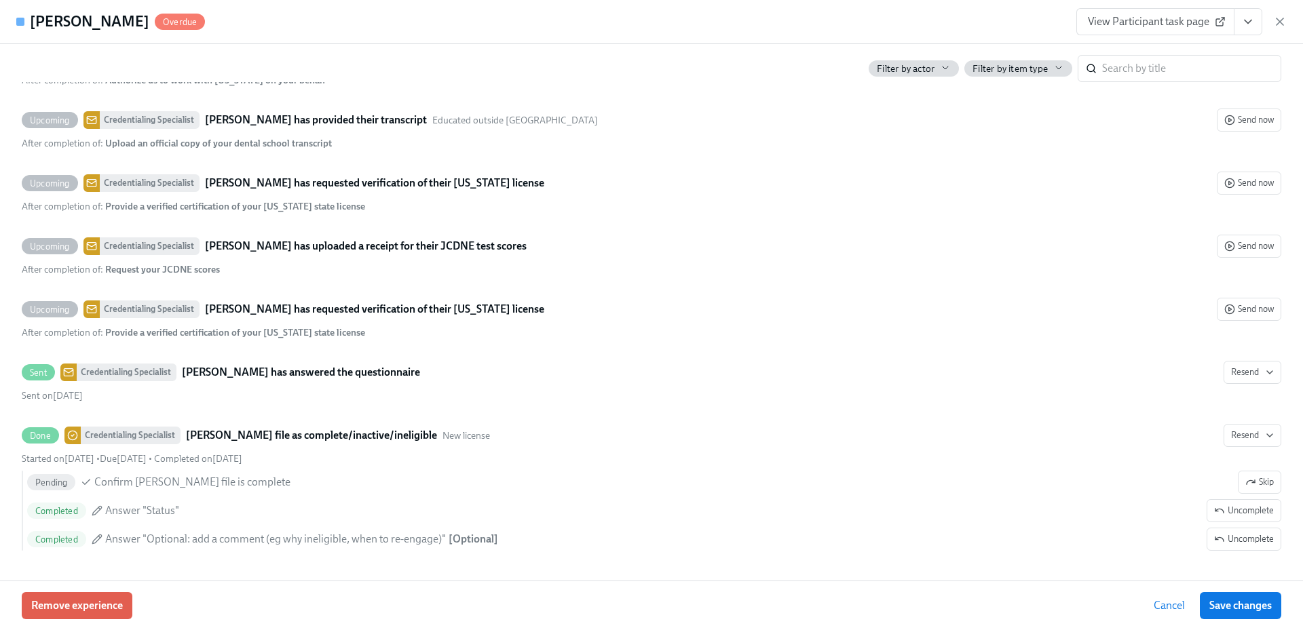
click at [1248, 26] on icon "View task page" at bounding box center [1248, 22] width 14 height 14
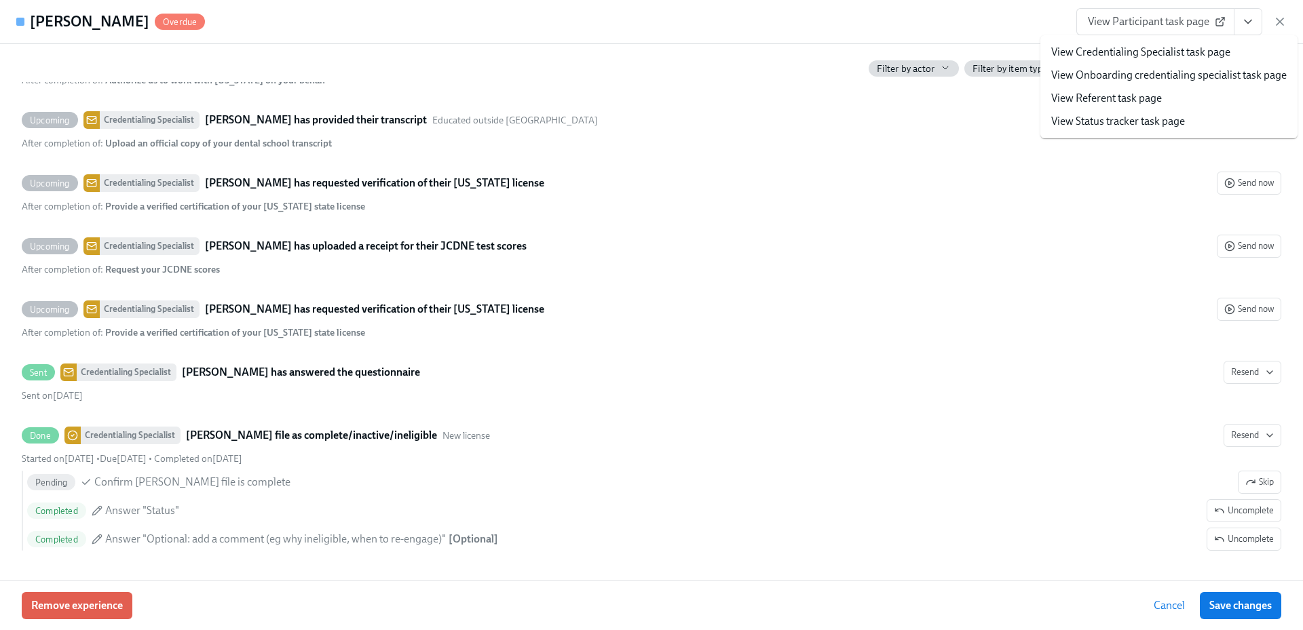
click at [1175, 51] on link "View Credentialing Specialist task page" at bounding box center [1140, 52] width 179 height 15
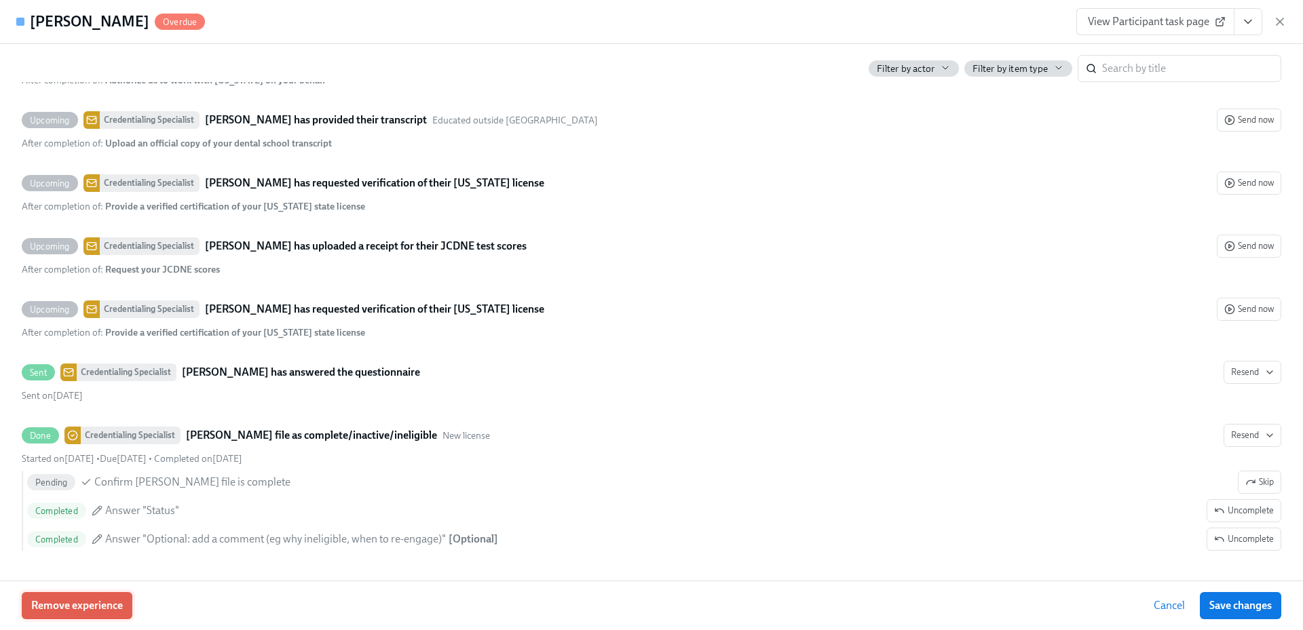
click at [79, 608] on span "Remove experience" at bounding box center [77, 606] width 92 height 14
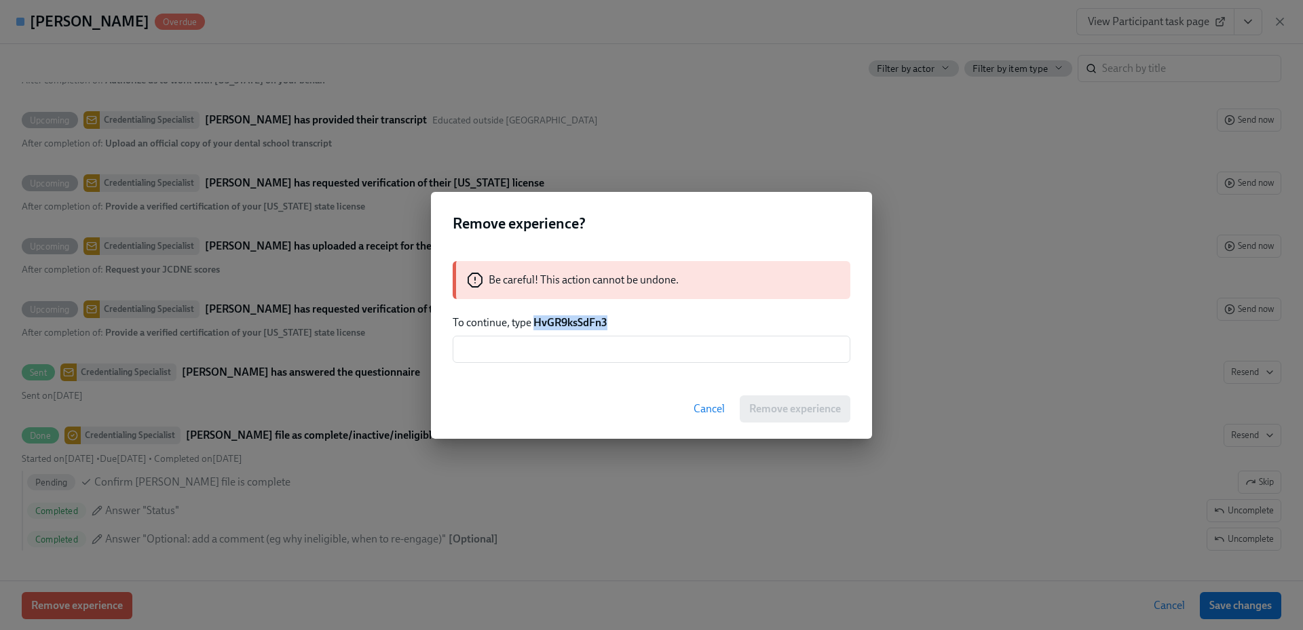
drag, startPoint x: 625, startPoint y: 319, endPoint x: 537, endPoint y: 324, distance: 88.4
click at [537, 324] on p "To continue, type HvGR9ksSdFn3" at bounding box center [652, 323] width 398 height 15
copy strong "HvGR9ksSdFn3"
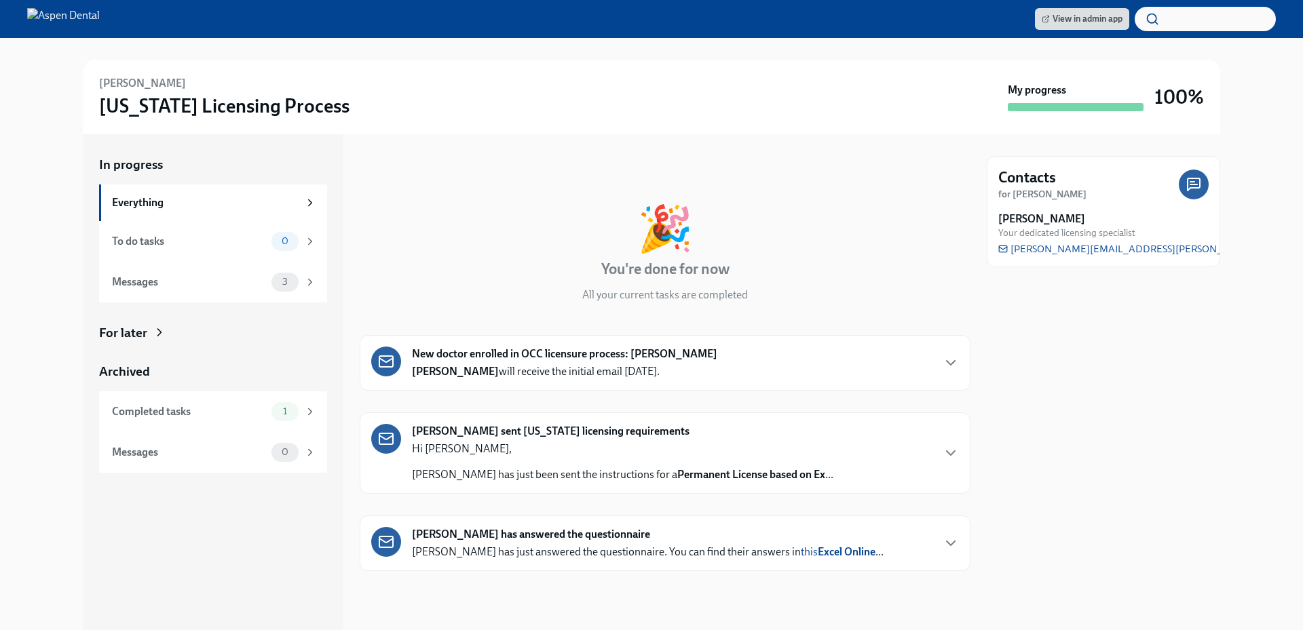
click at [56, 270] on div "In progress Everything To do tasks 0 Messages 3 For later Archived Completed ta…" at bounding box center [652, 382] width 1260 height 496
click at [227, 239] on div "To do tasks" at bounding box center [189, 241] width 154 height 15
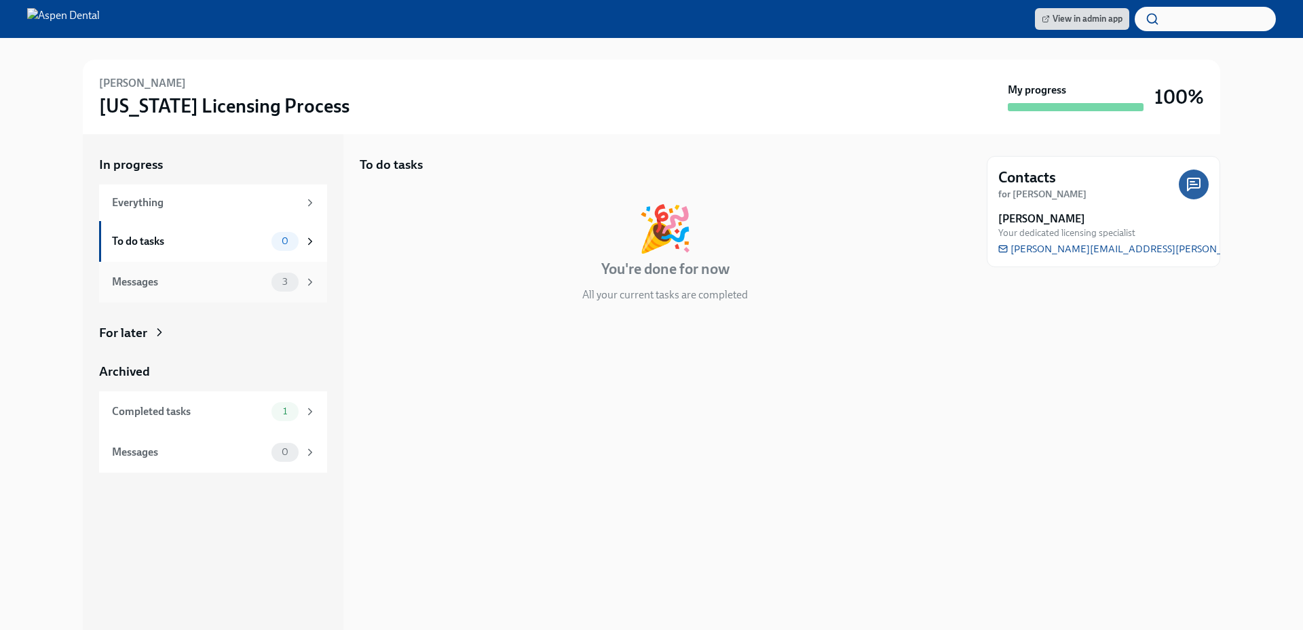
click at [224, 281] on div "Messages" at bounding box center [189, 282] width 154 height 15
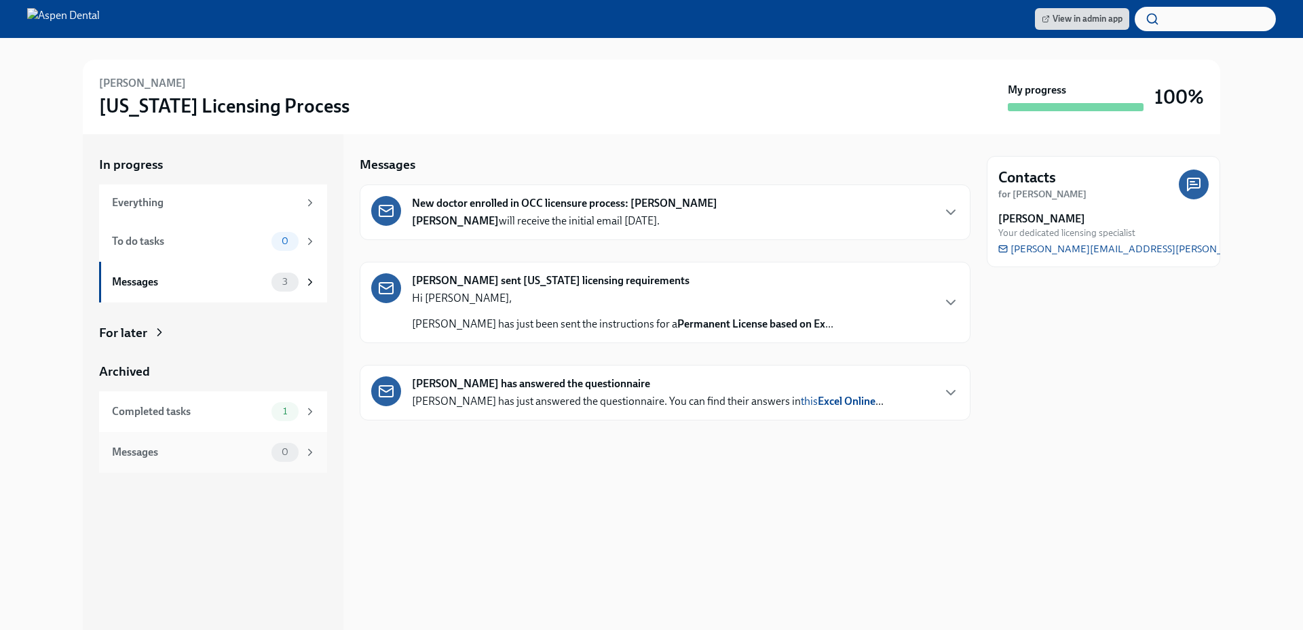
click at [208, 451] on div "Messages" at bounding box center [189, 452] width 154 height 15
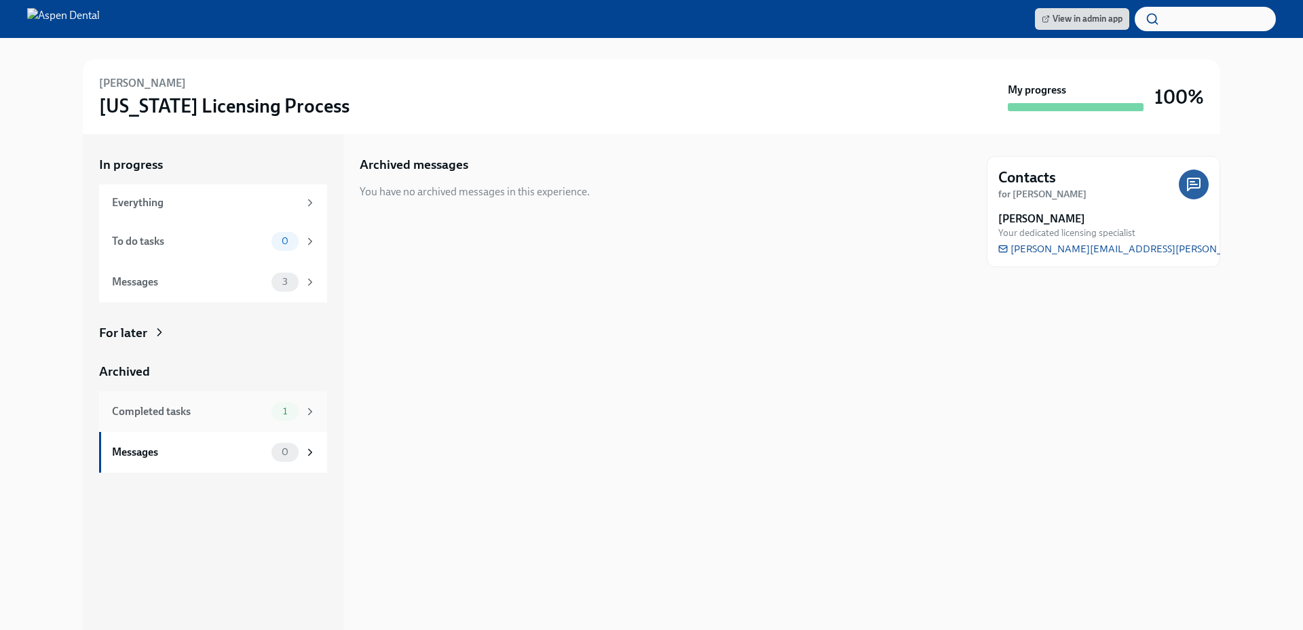
click at [208, 411] on div "Completed tasks" at bounding box center [189, 411] width 154 height 15
click at [588, 207] on h6 "[PERSON_NAME] file as complete/inactive/ineligible" at bounding box center [645, 207] width 453 height 15
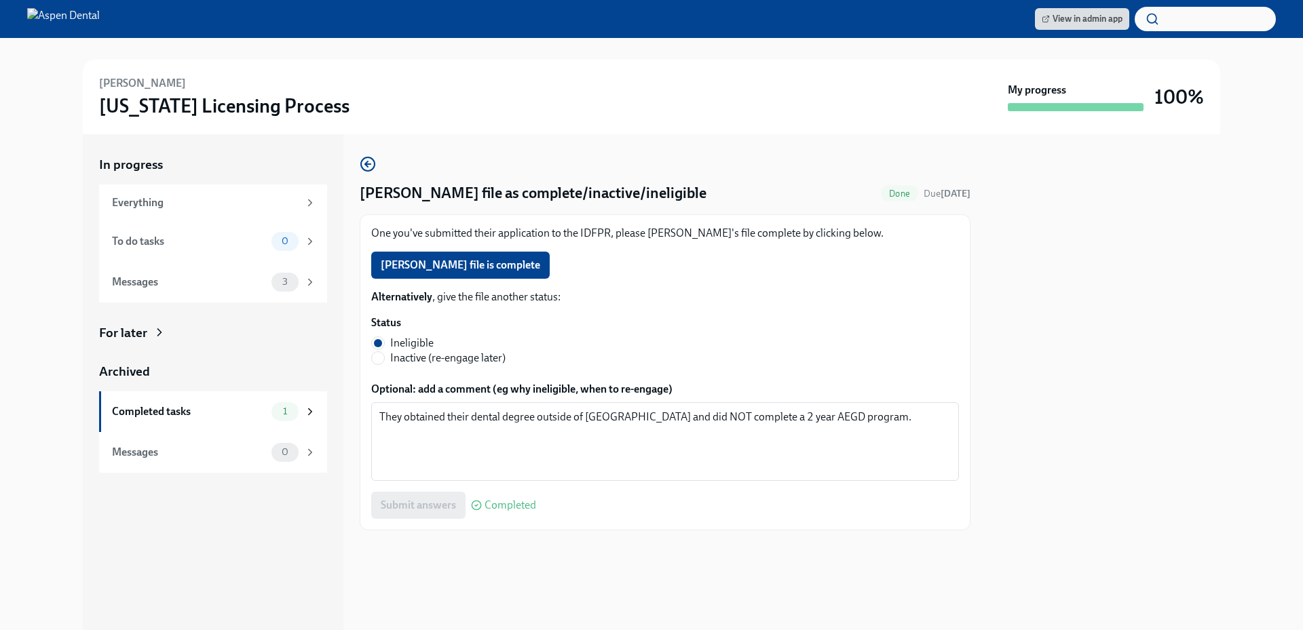
click at [428, 361] on span "Inactive (re-engage later)" at bounding box center [447, 358] width 115 height 15
click at [384, 361] on input "Inactive (re-engage later)" at bounding box center [378, 358] width 12 height 12
radio input "true"
click at [430, 508] on span "Submit answers" at bounding box center [418, 506] width 75 height 14
click at [588, 601] on div "Mark Ronen Mavashev's file as complete/inactive/ineligible Done Due Oct 24th On…" at bounding box center [665, 382] width 611 height 496
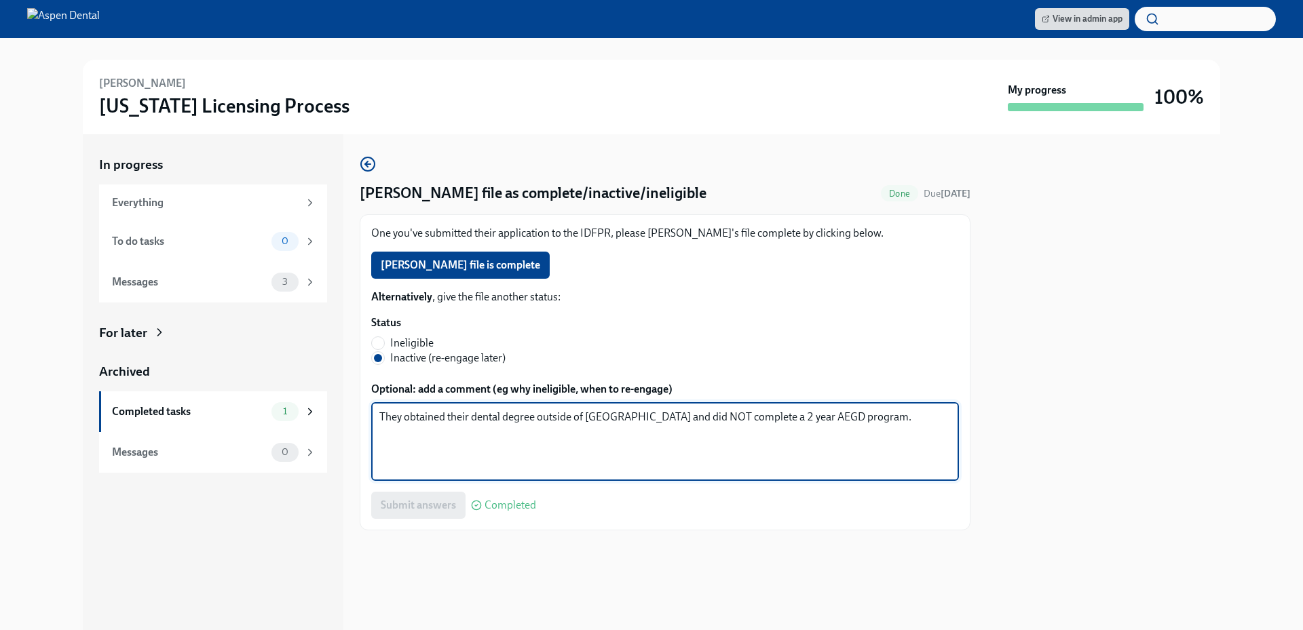
click at [622, 428] on textarea "They obtained their dental degree outside of the US and did NOT complete a 2 ye…" at bounding box center [664, 441] width 571 height 65
